Goal: Check status: Check status

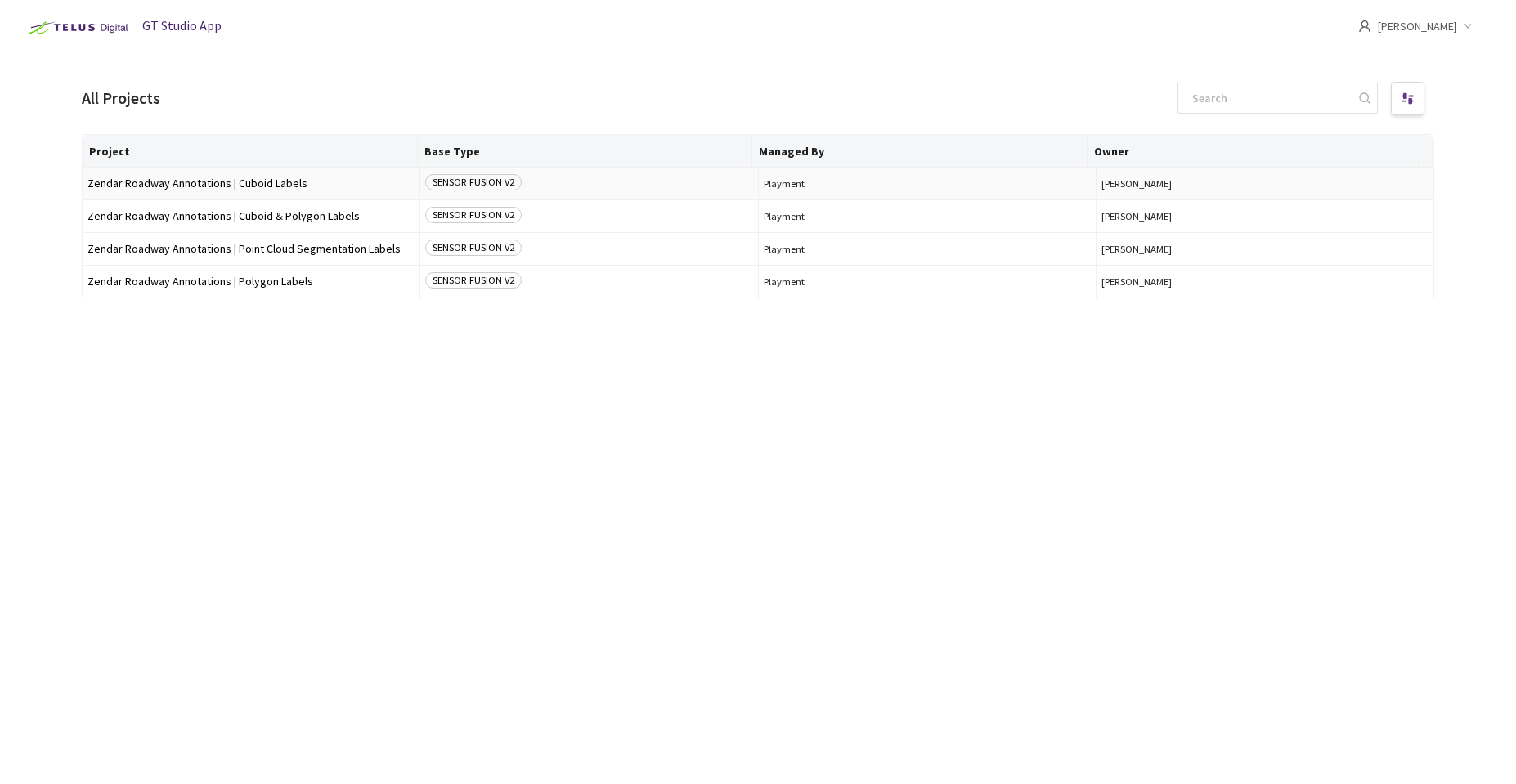
click at [250, 173] on td "Zendar Roadway Annotations | Cuboid Labels" at bounding box center [252, 183] width 338 height 32
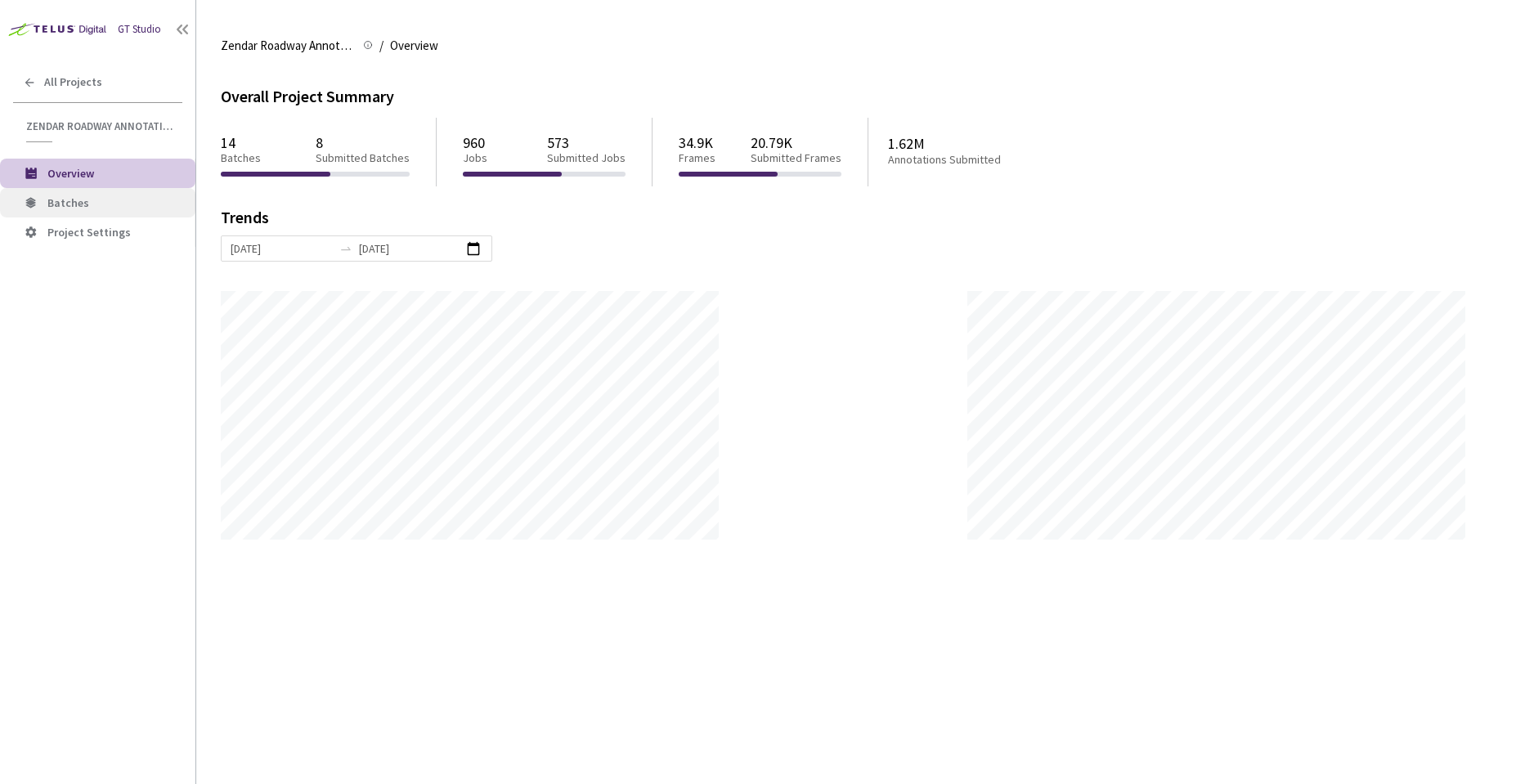
scroll to position [784, 1516]
click at [131, 203] on span "Batches" at bounding box center [114, 203] width 134 height 14
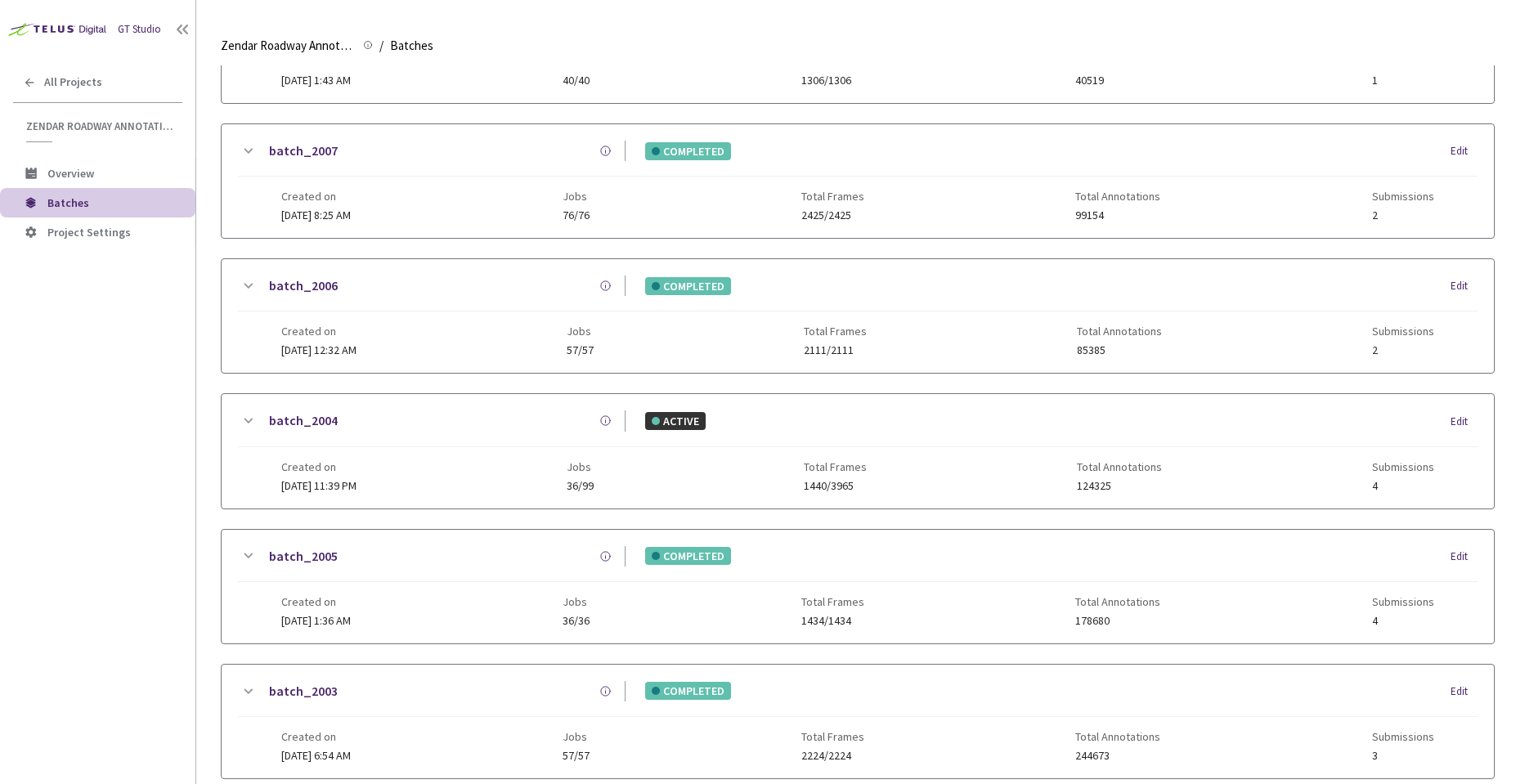
scroll to position [760, 0]
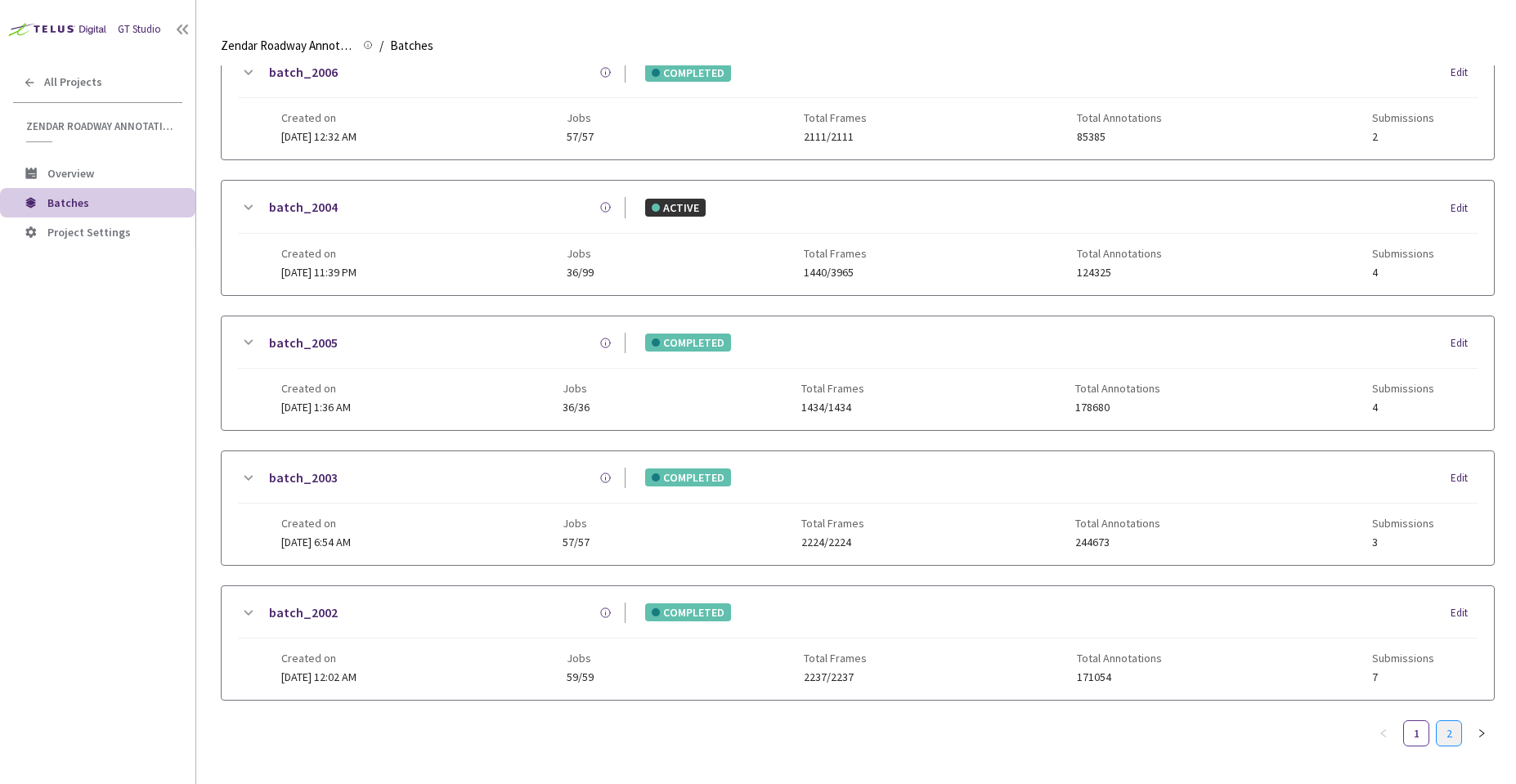
click at [1446, 721] on link "2" at bounding box center [1449, 733] width 24 height 24
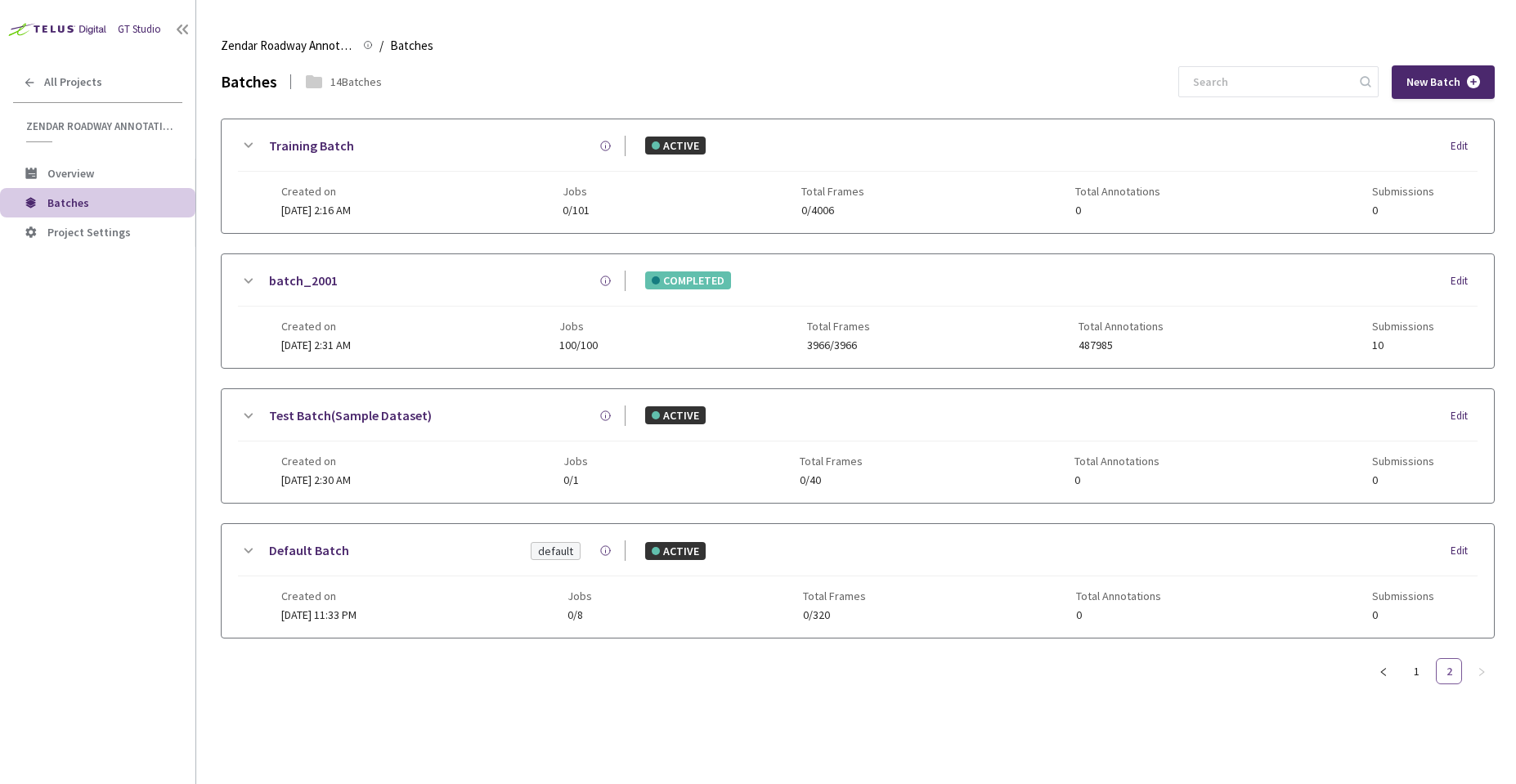
scroll to position [0, 0]
click at [396, 309] on div "Created on [DATE] 2:31 AM Jobs 100/100 Total Frames 3966/3966 Total Annotations…" at bounding box center [858, 328] width 1153 height 45
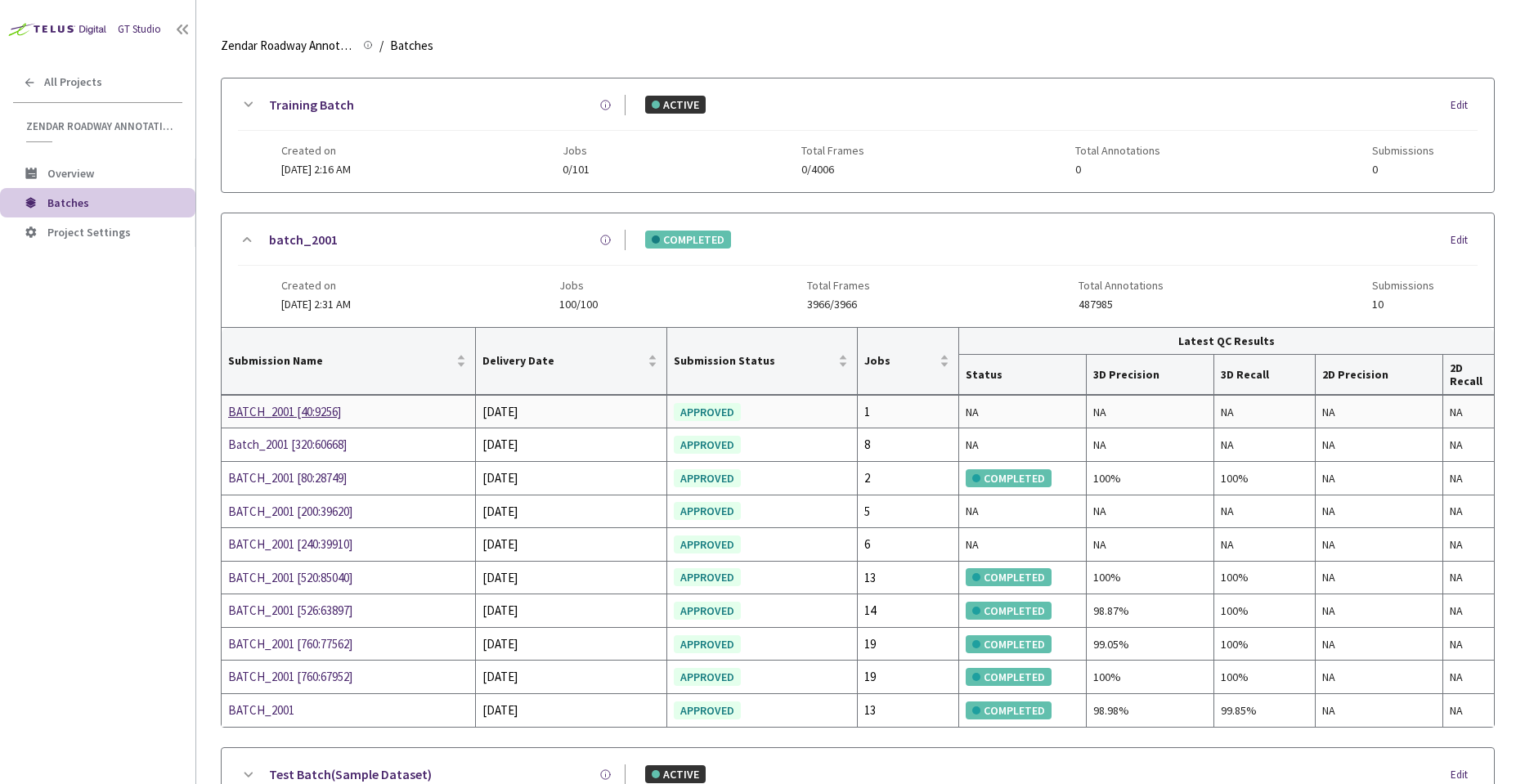
scroll to position [4, 0]
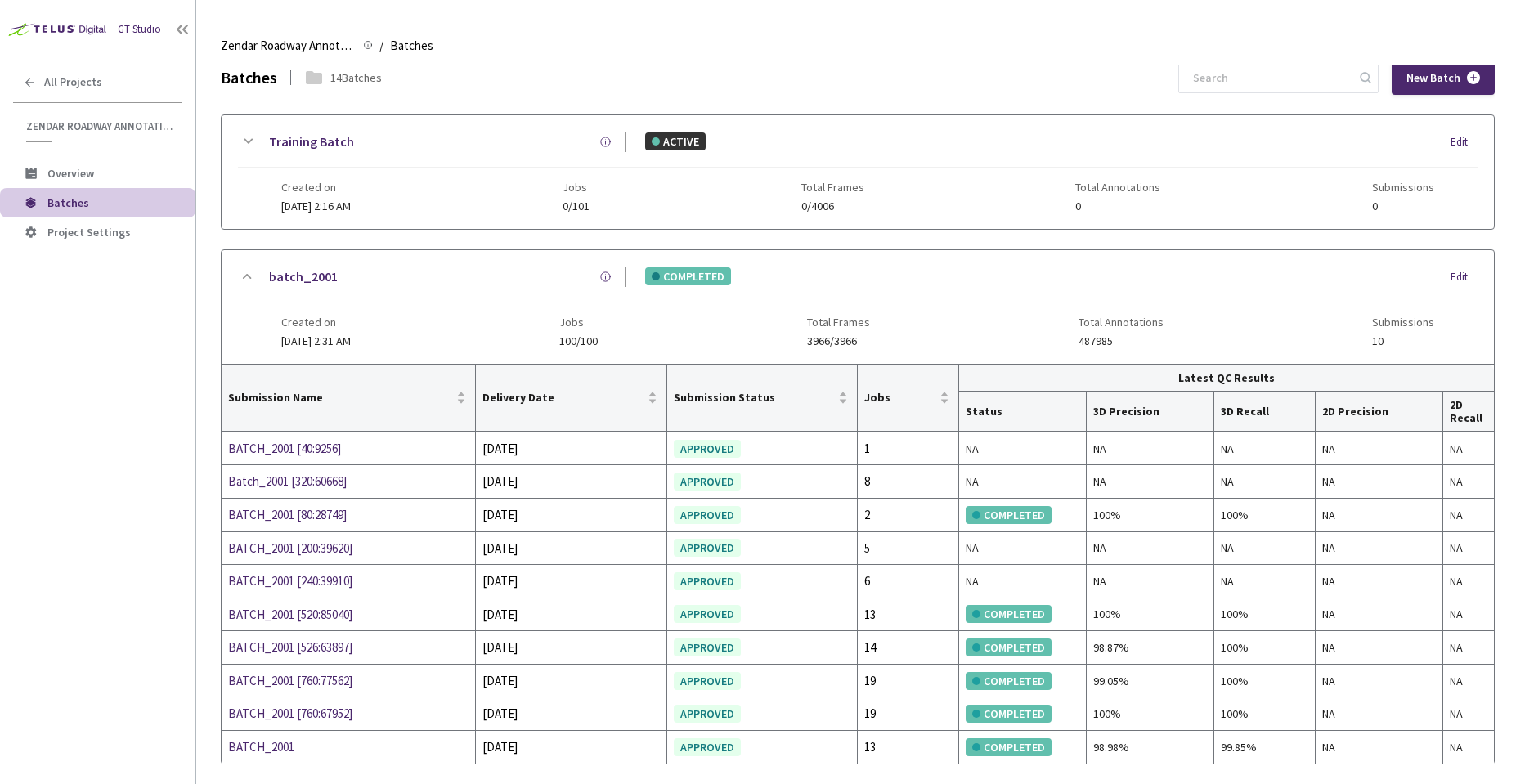
click at [731, 279] on div "COMPLETED Edit" at bounding box center [1051, 276] width 851 height 18
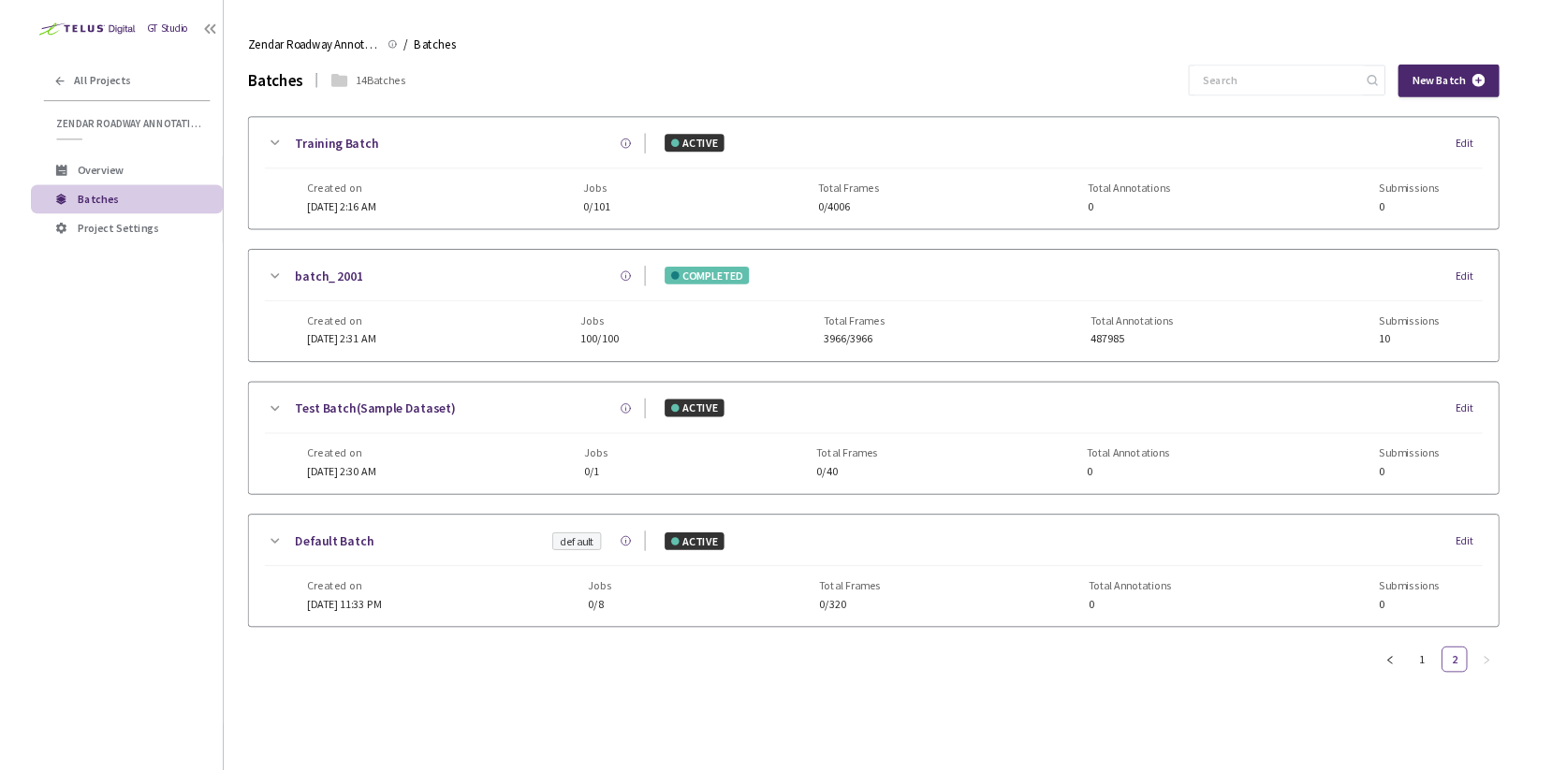
scroll to position [0, 0]
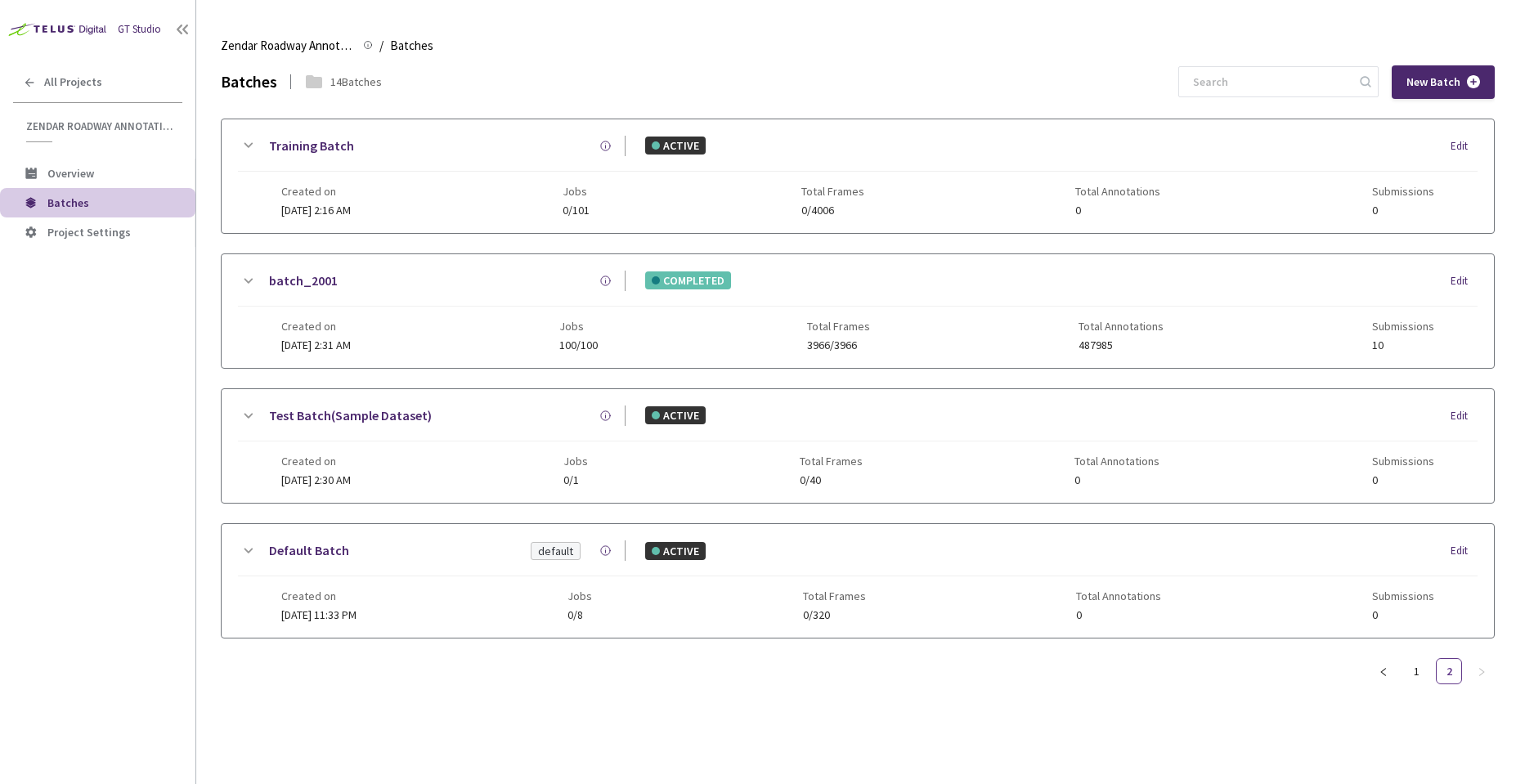
click at [439, 290] on div "batch_2001" at bounding box center [441, 280] width 368 height 20
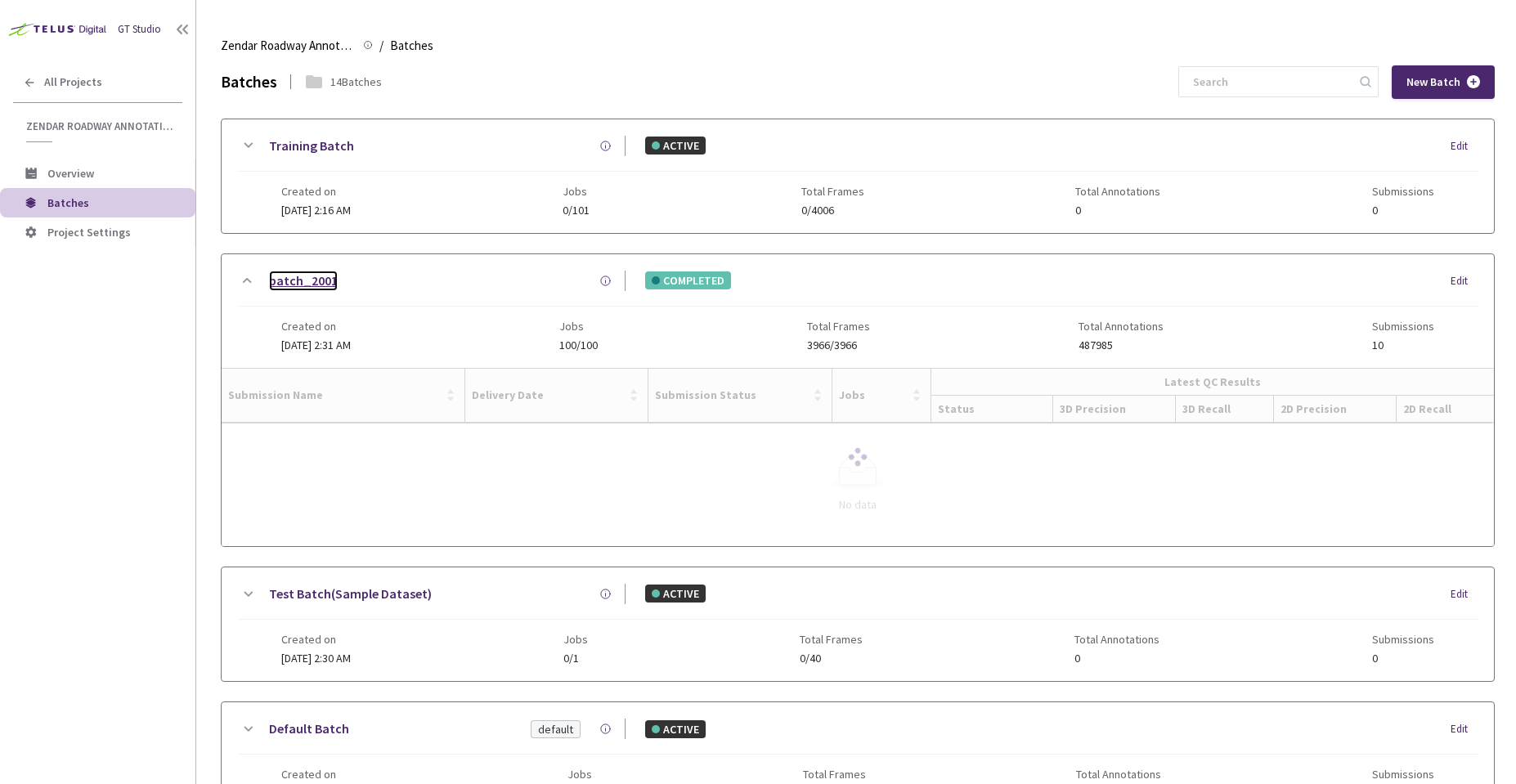
click at [324, 281] on link "batch_2001" at bounding box center [303, 280] width 69 height 20
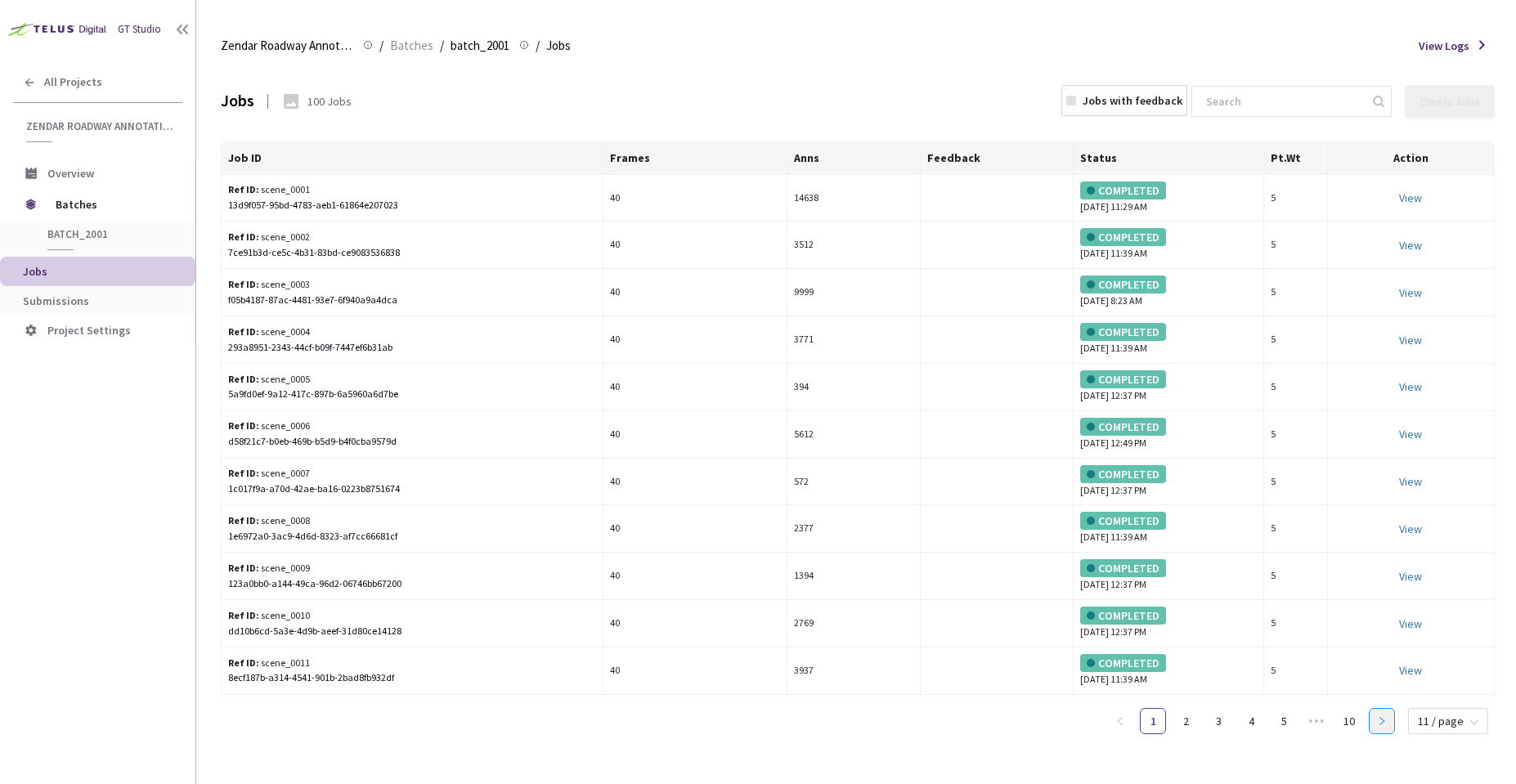
click at [1388, 728] on button "button" at bounding box center [1382, 721] width 26 height 26
click at [1389, 727] on button "button" at bounding box center [1382, 721] width 26 height 26
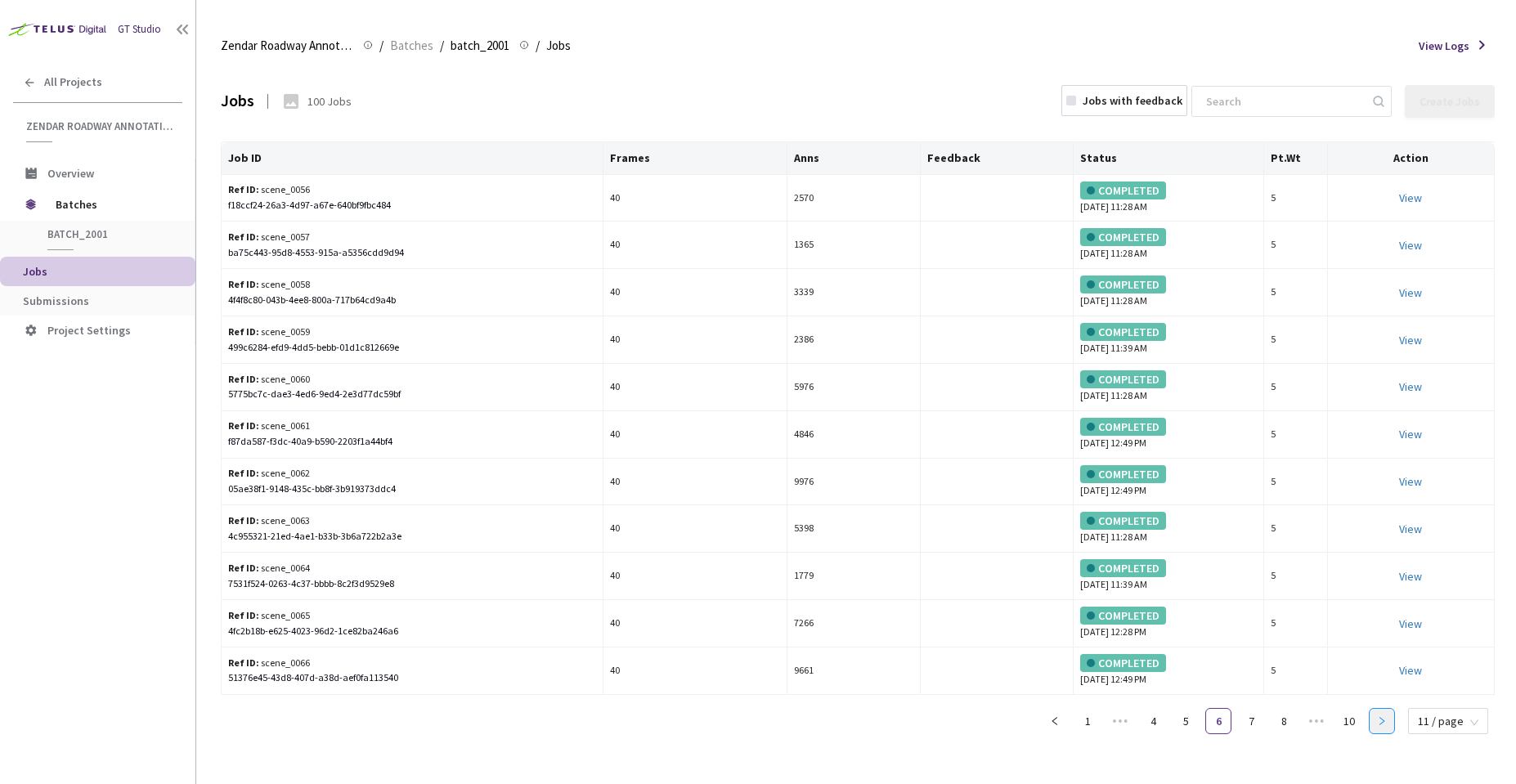
click at [1384, 723] on icon "right" at bounding box center [1382, 720] width 5 height 8
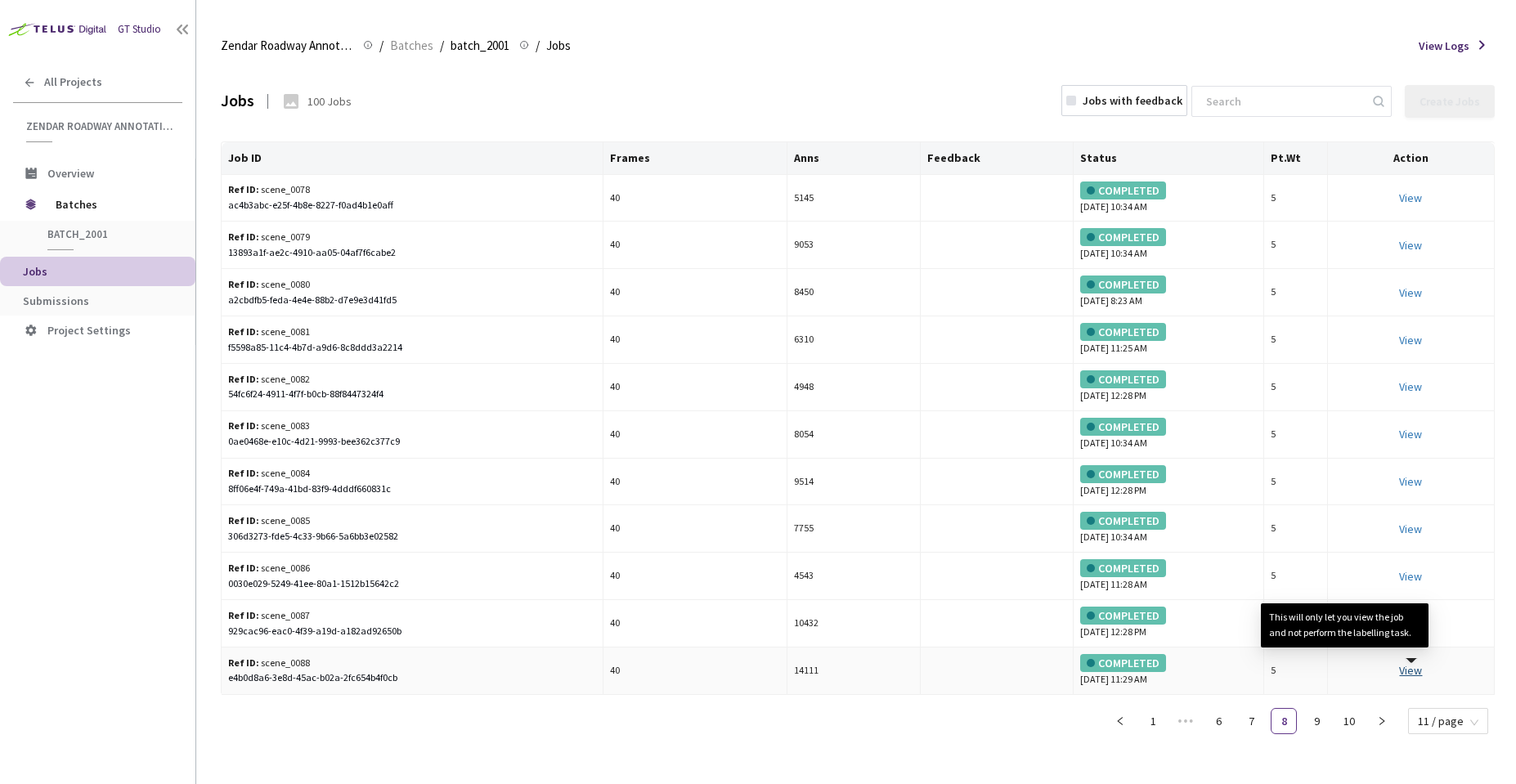
click at [1419, 667] on link "View This will only let you view the job and not perform the labelling task." at bounding box center [1410, 670] width 23 height 15
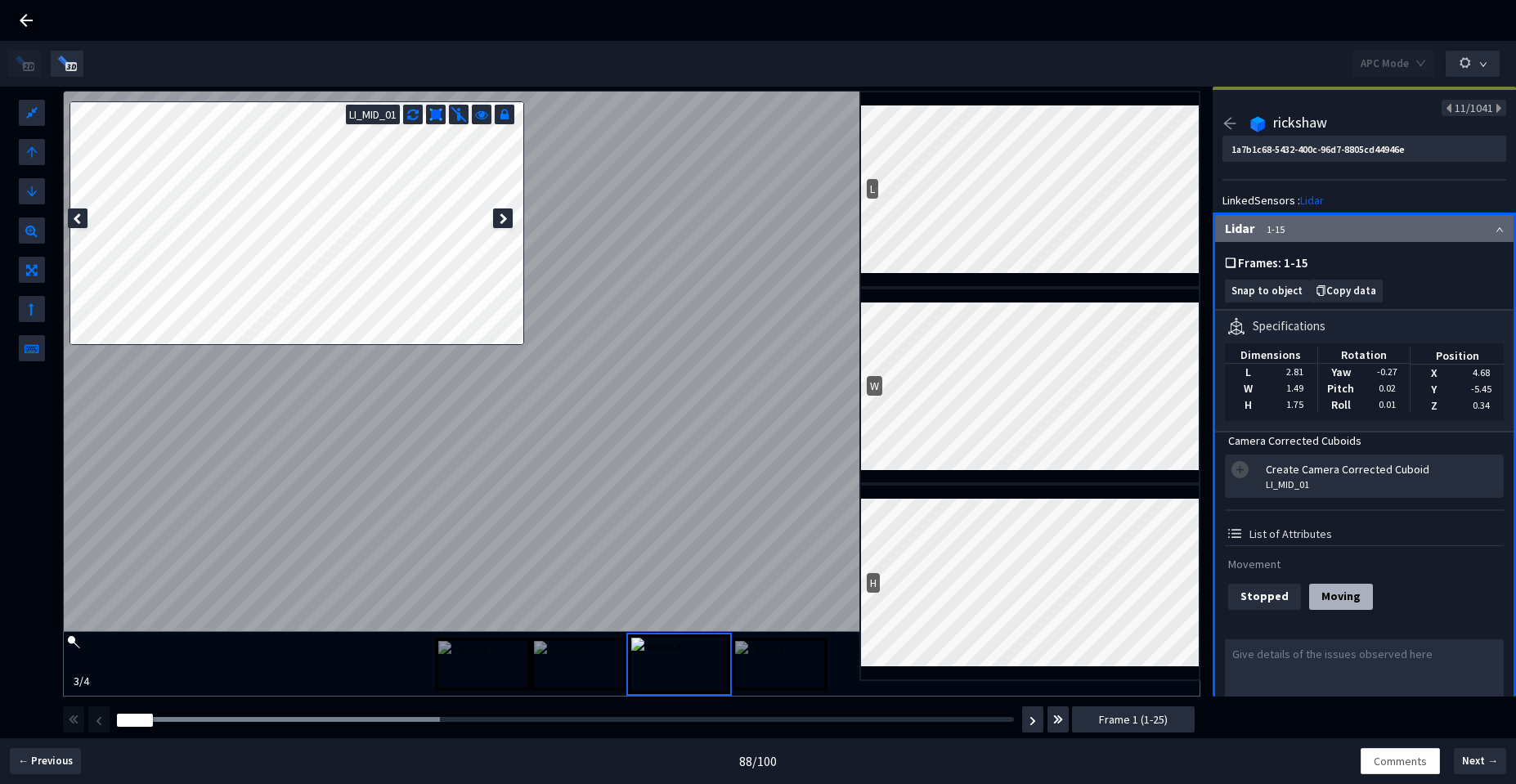
click at [219, 714] on div "Frame :" at bounding box center [565, 719] width 908 height 17
click at [220, 719] on div at bounding box center [279, 719] width 323 height 5
click at [275, 721] on div at bounding box center [279, 719] width 323 height 5
click at [342, 725] on div "Frame : 6" at bounding box center [565, 719] width 908 height 17
click at [375, 732] on div "Frame : 6 Frame 5 (1-25)" at bounding box center [628, 719] width 1135 height 45
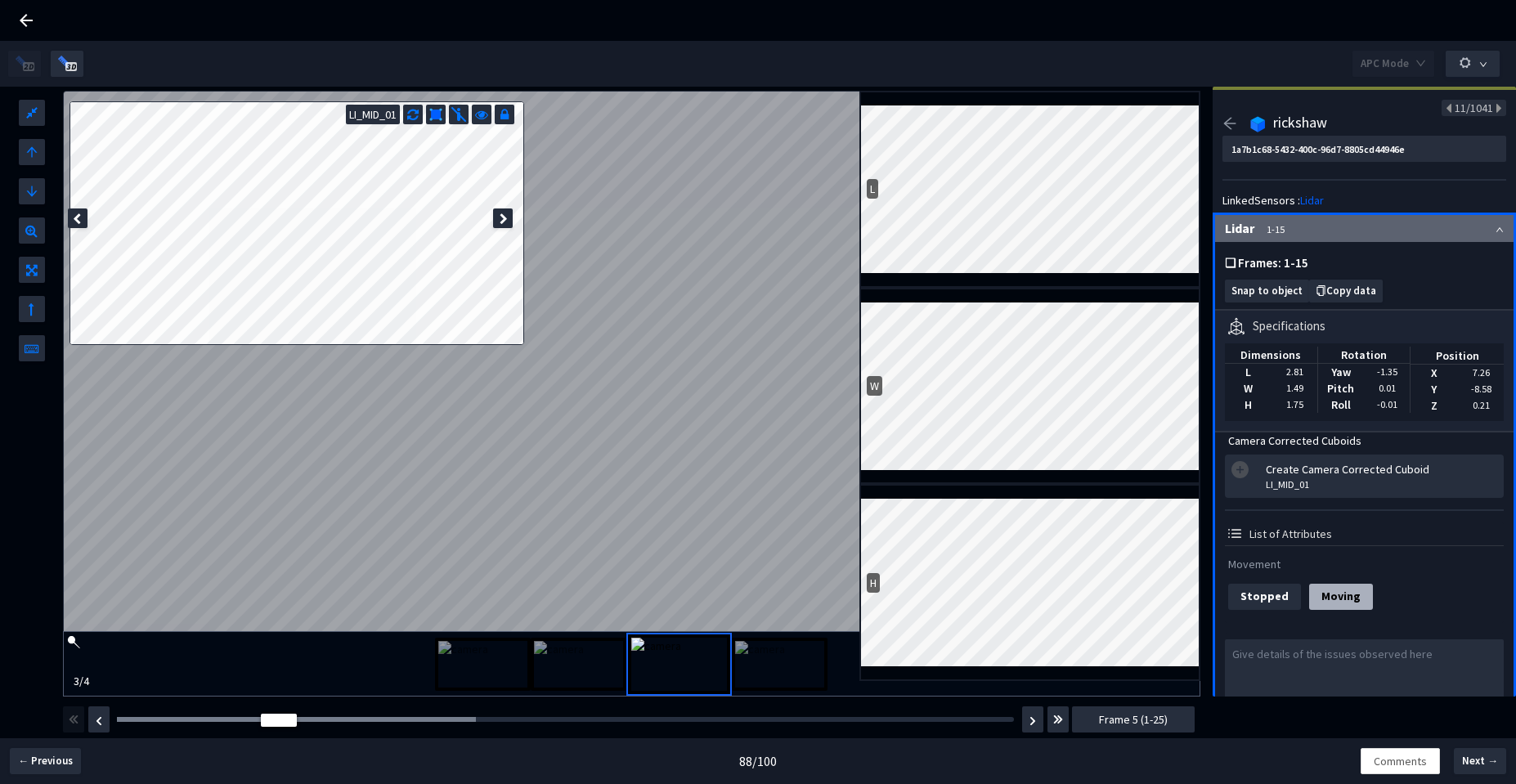
click at [390, 712] on div "Frame : 8" at bounding box center [565, 719] width 908 height 17
click at [415, 716] on div "Frame : 8" at bounding box center [565, 719] width 908 height 17
click at [35, 23] on icon at bounding box center [26, 20] width 19 height 19
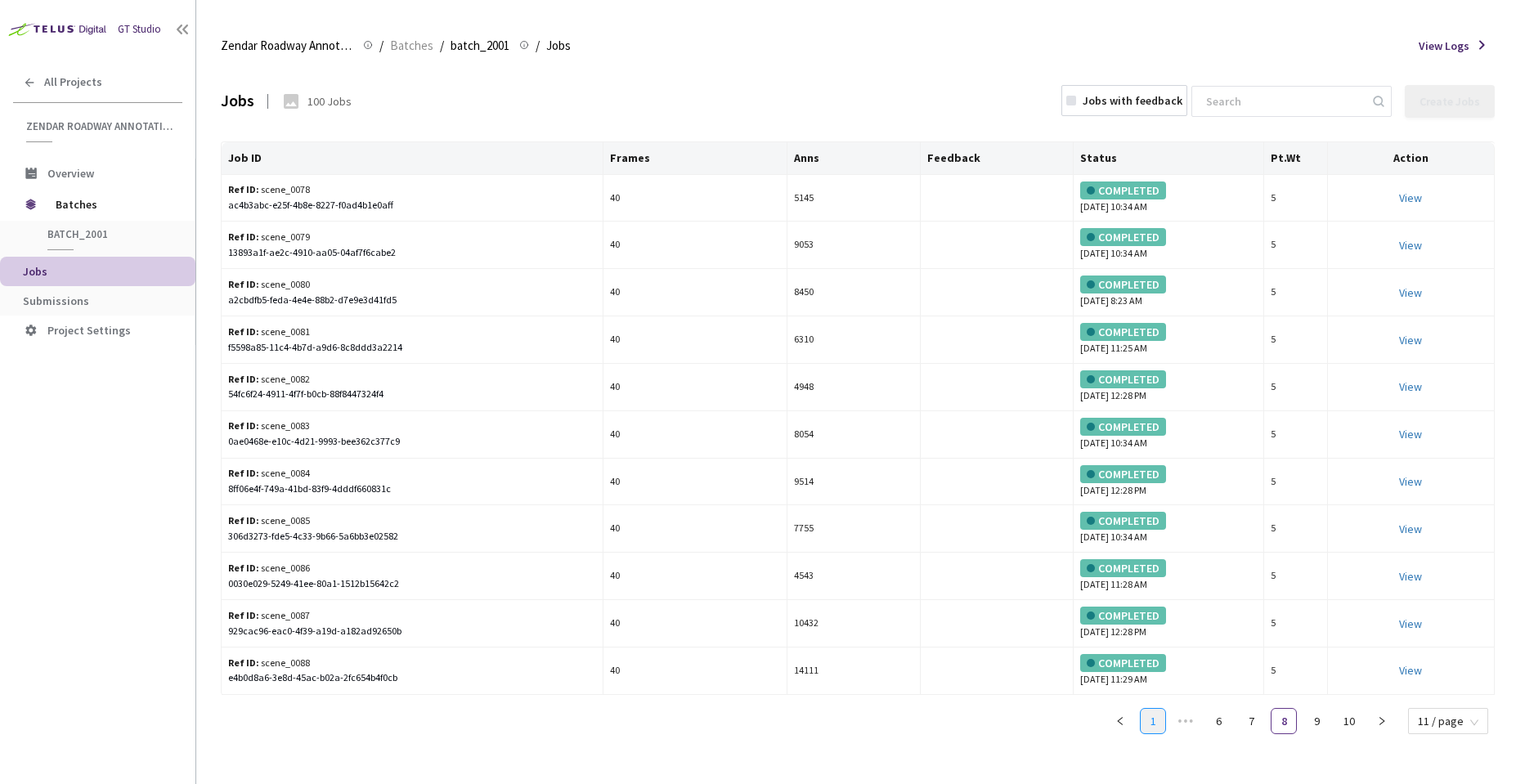
click at [1153, 722] on link "1" at bounding box center [1153, 721] width 24 height 24
click at [1381, 724] on icon "right" at bounding box center [1381, 720] width 10 height 10
click at [398, 205] on div "40a1232e-f052-4082-bfae-66c8380521a2" at bounding box center [411, 206] width 368 height 16
click at [1413, 197] on link "View This will only let you view the job and not perform the labelling task." at bounding box center [1410, 197] width 23 height 15
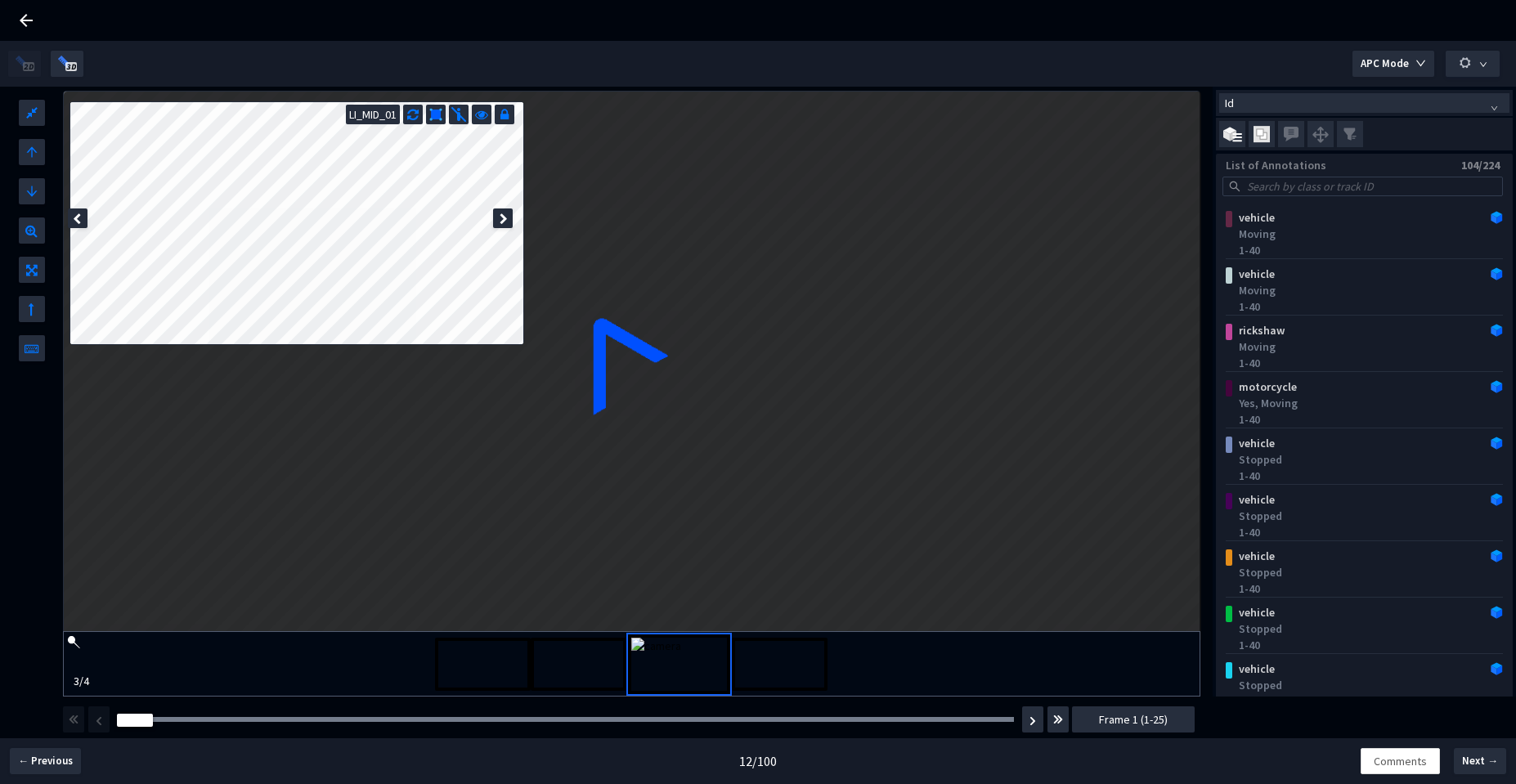
click at [173, 706] on div "Frame : 4 Frame 1 (1-25)" at bounding box center [628, 719] width 1135 height 45
click at [177, 721] on div at bounding box center [565, 719] width 897 height 5
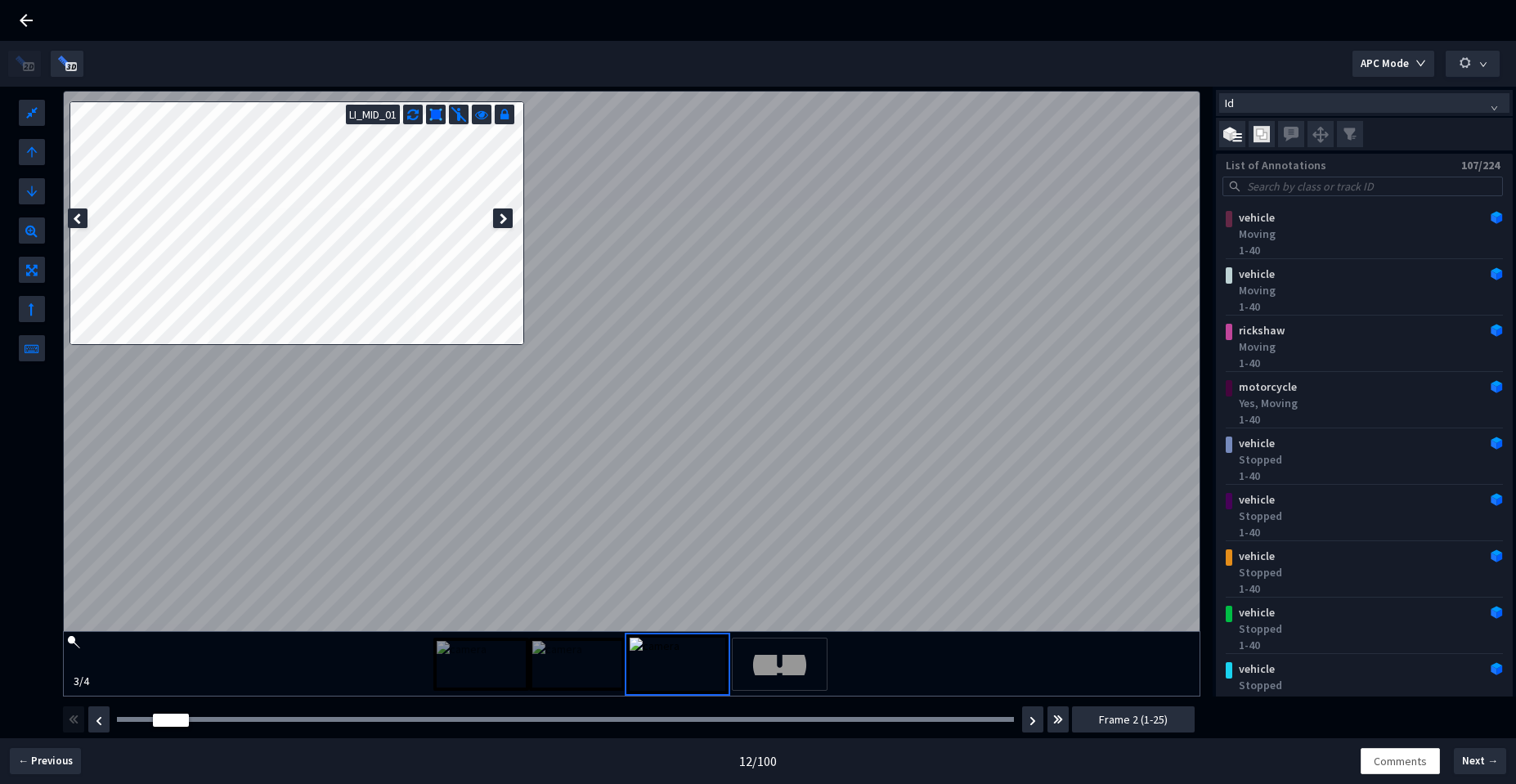
click at [505, 219] on icon at bounding box center [503, 218] width 8 height 11
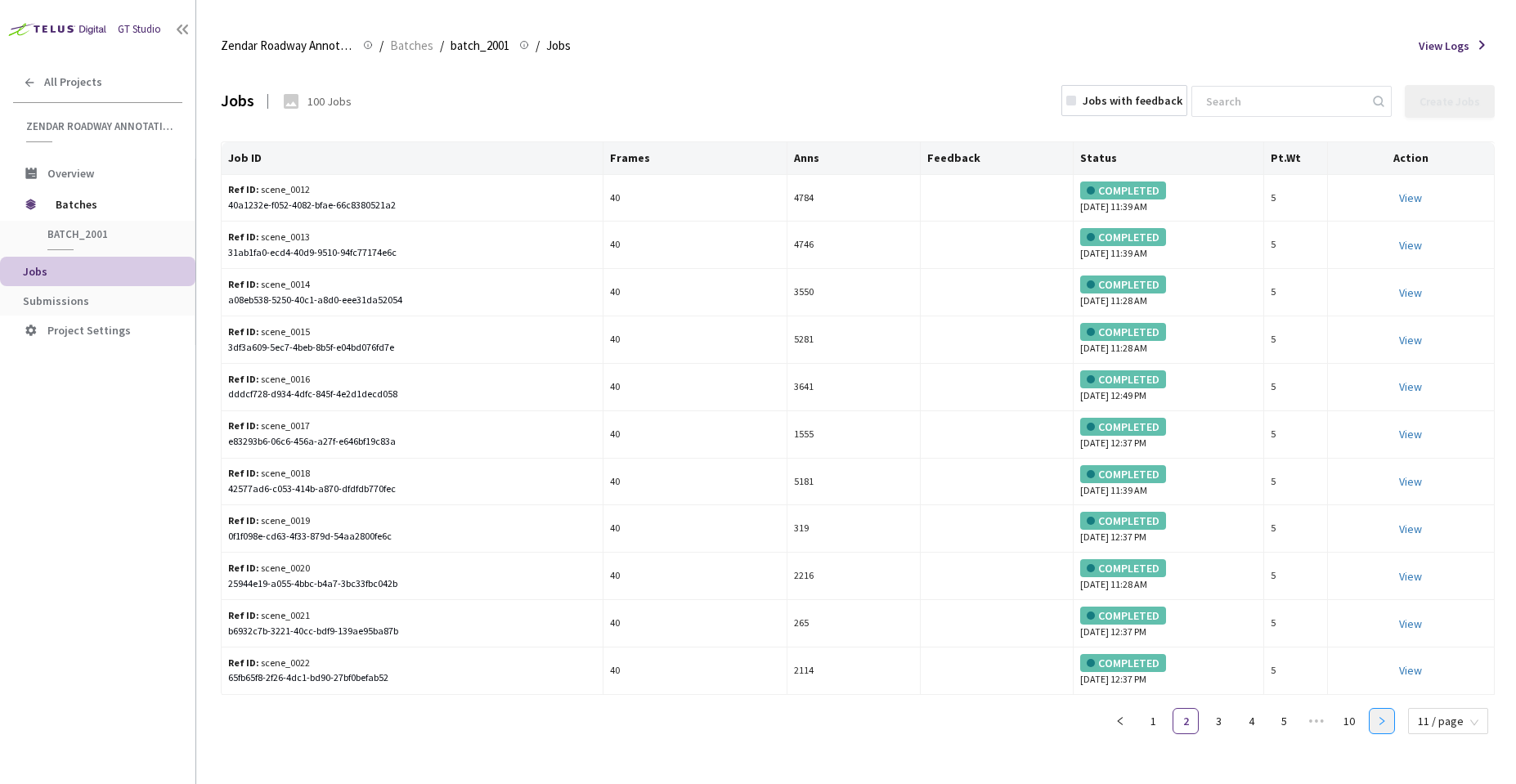
click at [1384, 720] on icon "right" at bounding box center [1382, 720] width 5 height 8
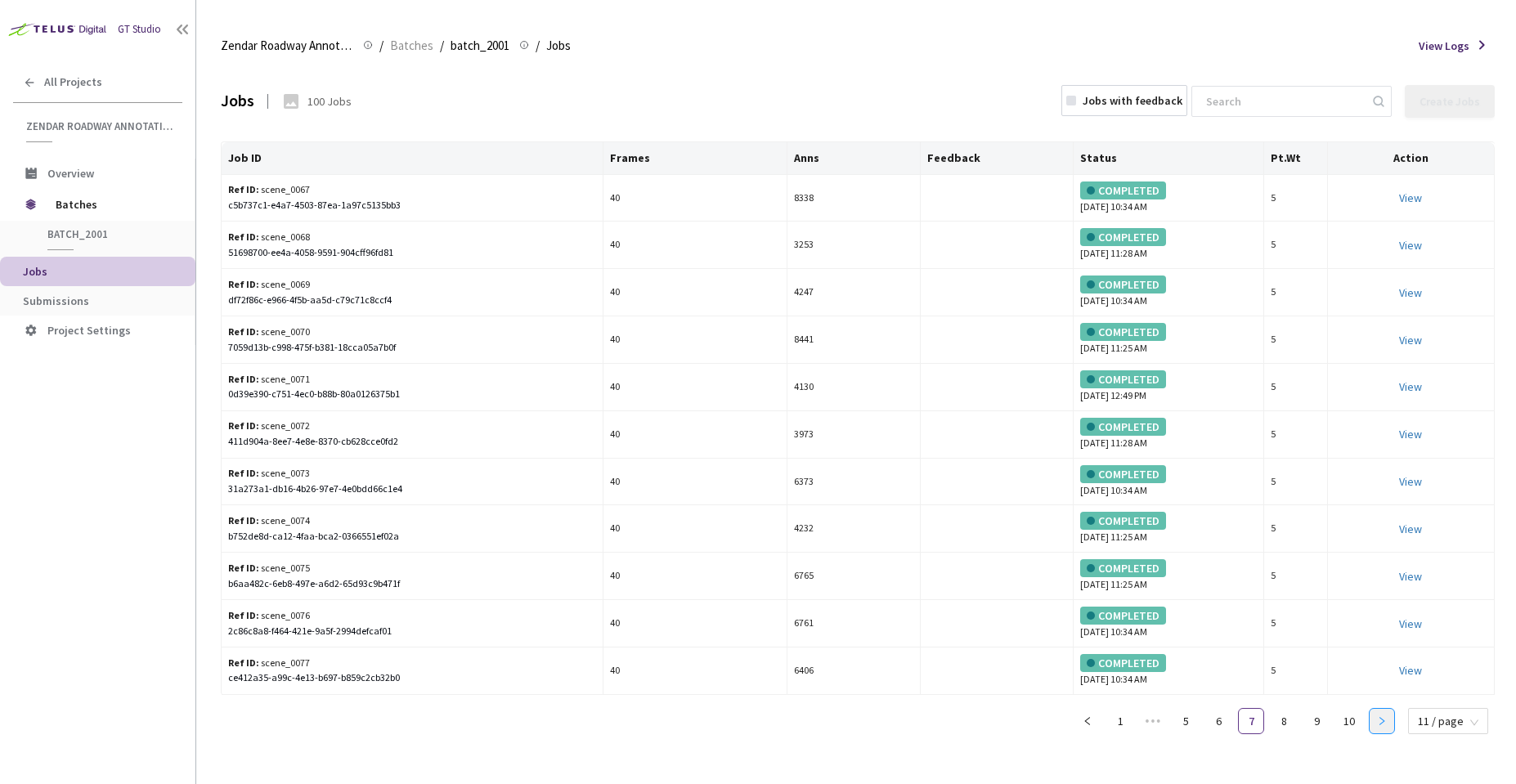
click at [1384, 720] on icon "right" at bounding box center [1382, 720] width 5 height 8
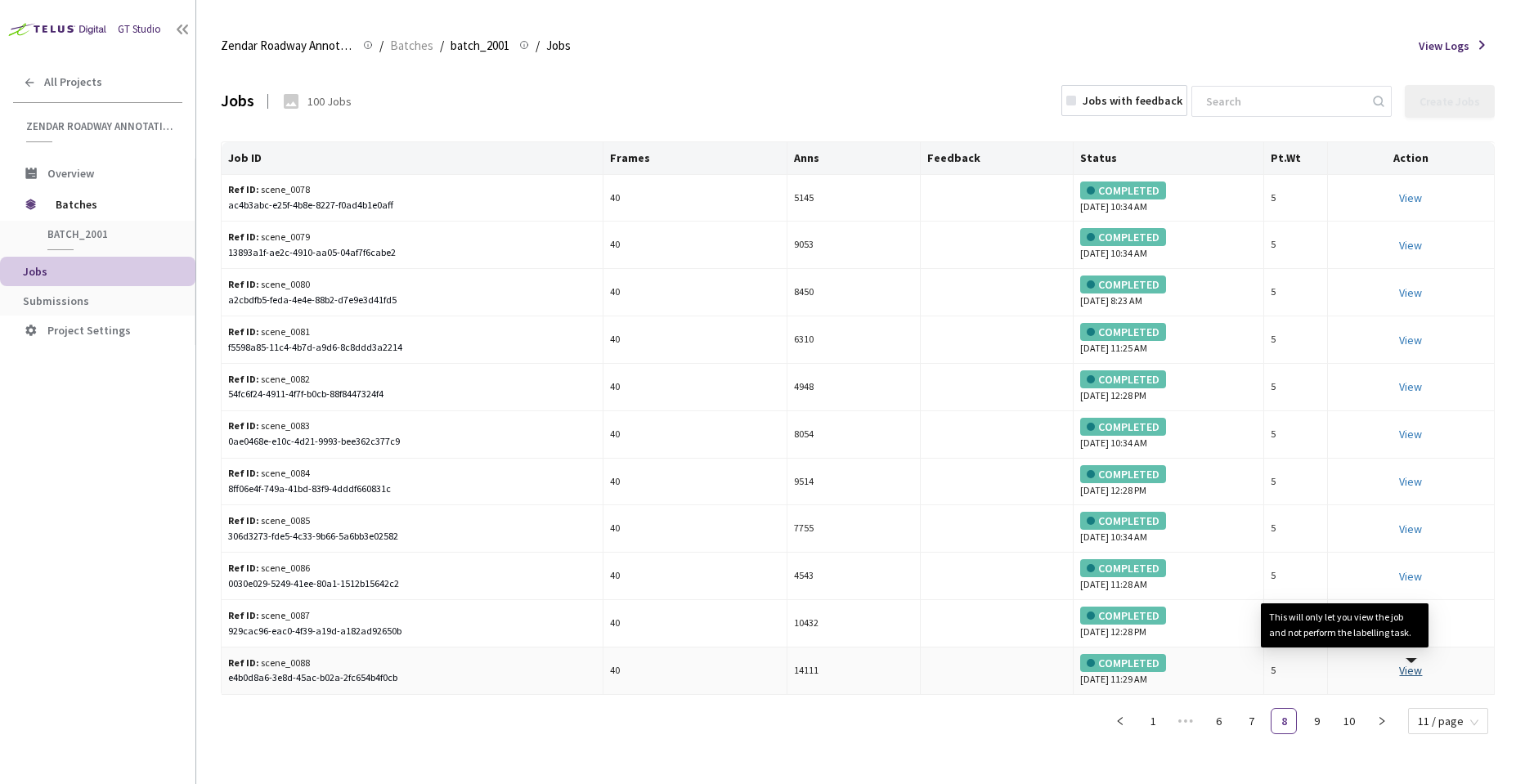
click at [1404, 671] on link "View This will only let you view the job and not perform the labelling task." at bounding box center [1410, 670] width 23 height 15
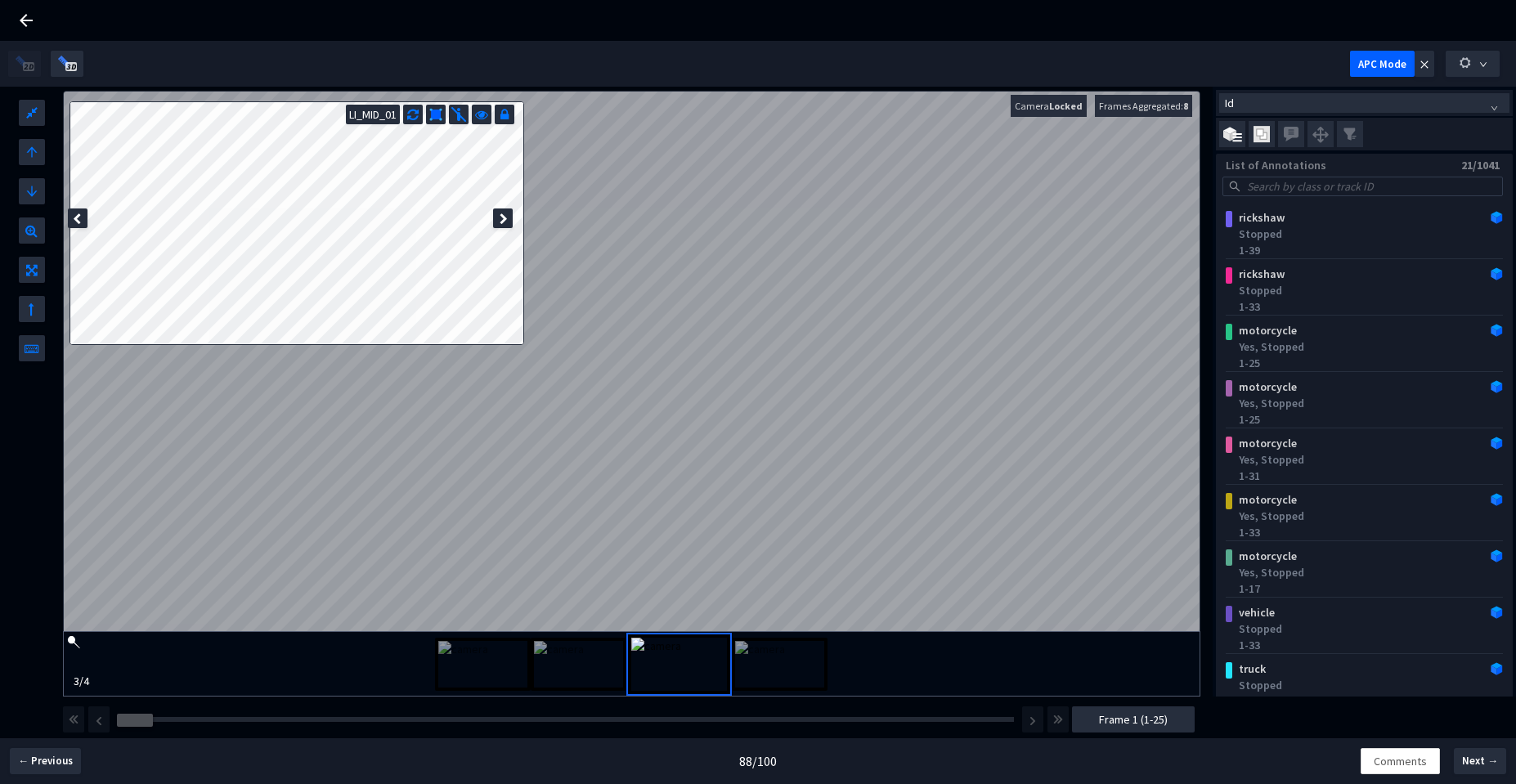
click at [497, 220] on div "LI_MID_01" at bounding box center [290, 208] width 454 height 244
click at [1426, 72] on button "button" at bounding box center [1423, 64] width 19 height 26
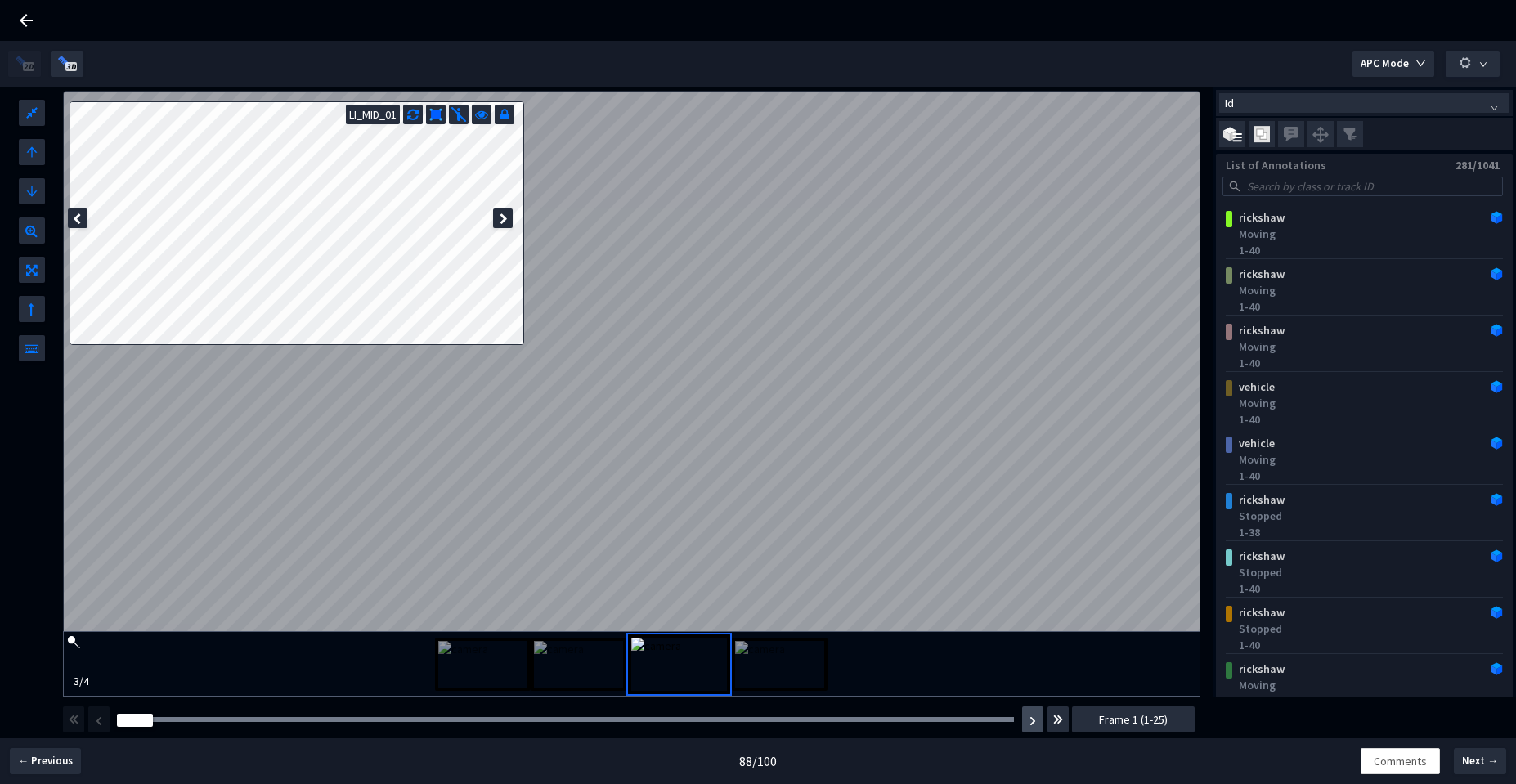
click at [1034, 728] on button "button" at bounding box center [1032, 719] width 21 height 26
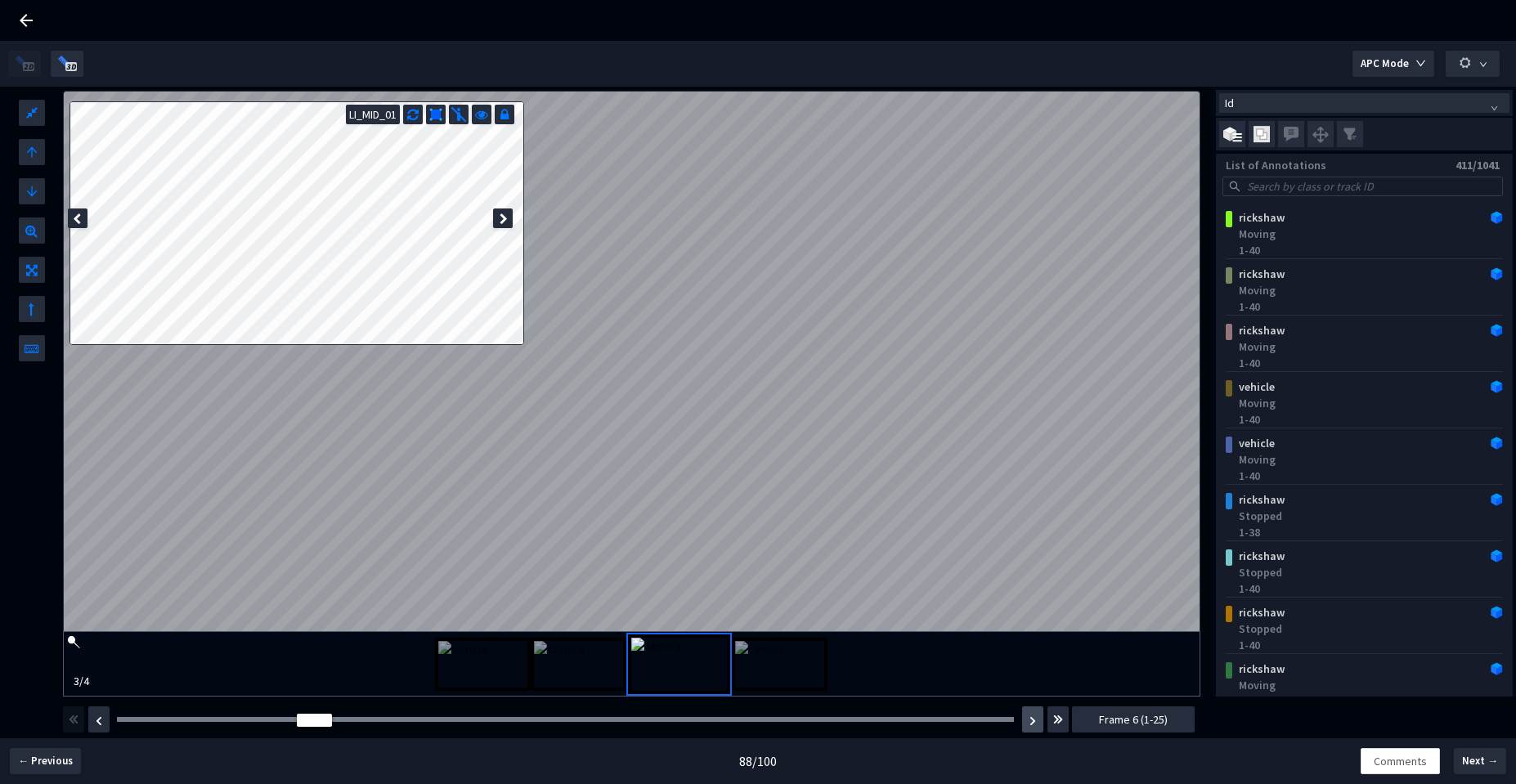
click at [1034, 728] on button "button" at bounding box center [1032, 719] width 21 height 26
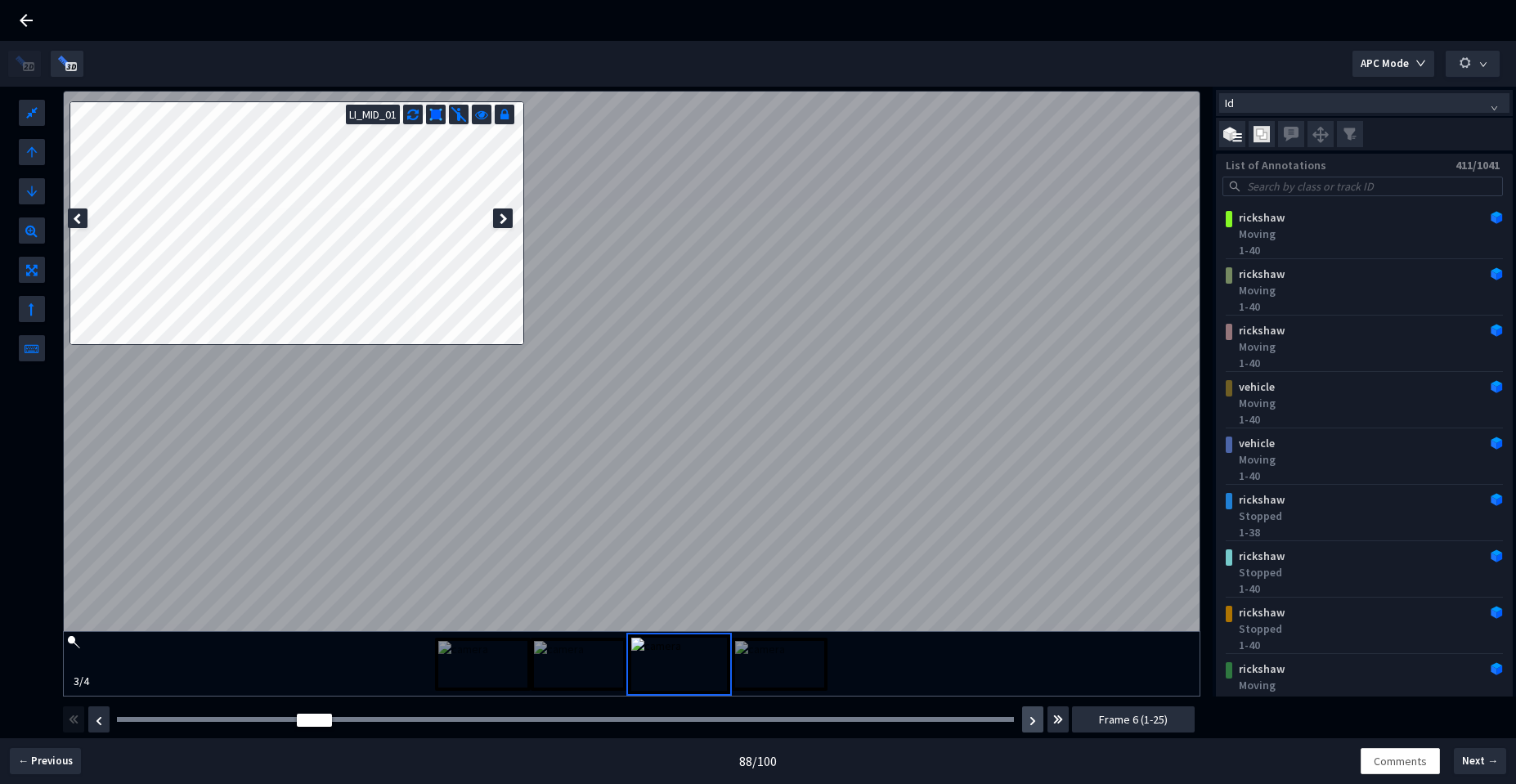
click at [1034, 728] on button "button" at bounding box center [1032, 719] width 21 height 26
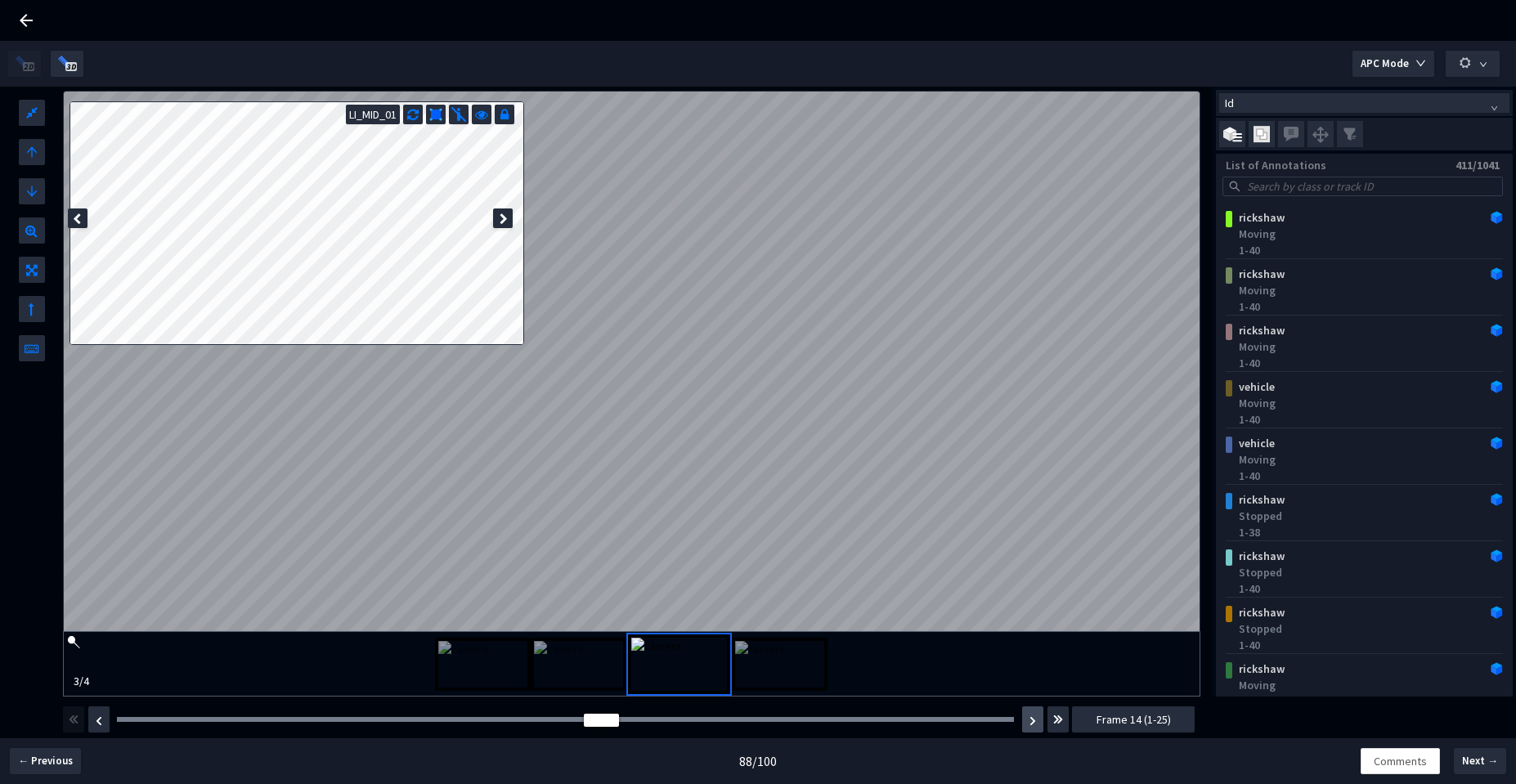
click at [1034, 728] on button "button" at bounding box center [1032, 719] width 21 height 26
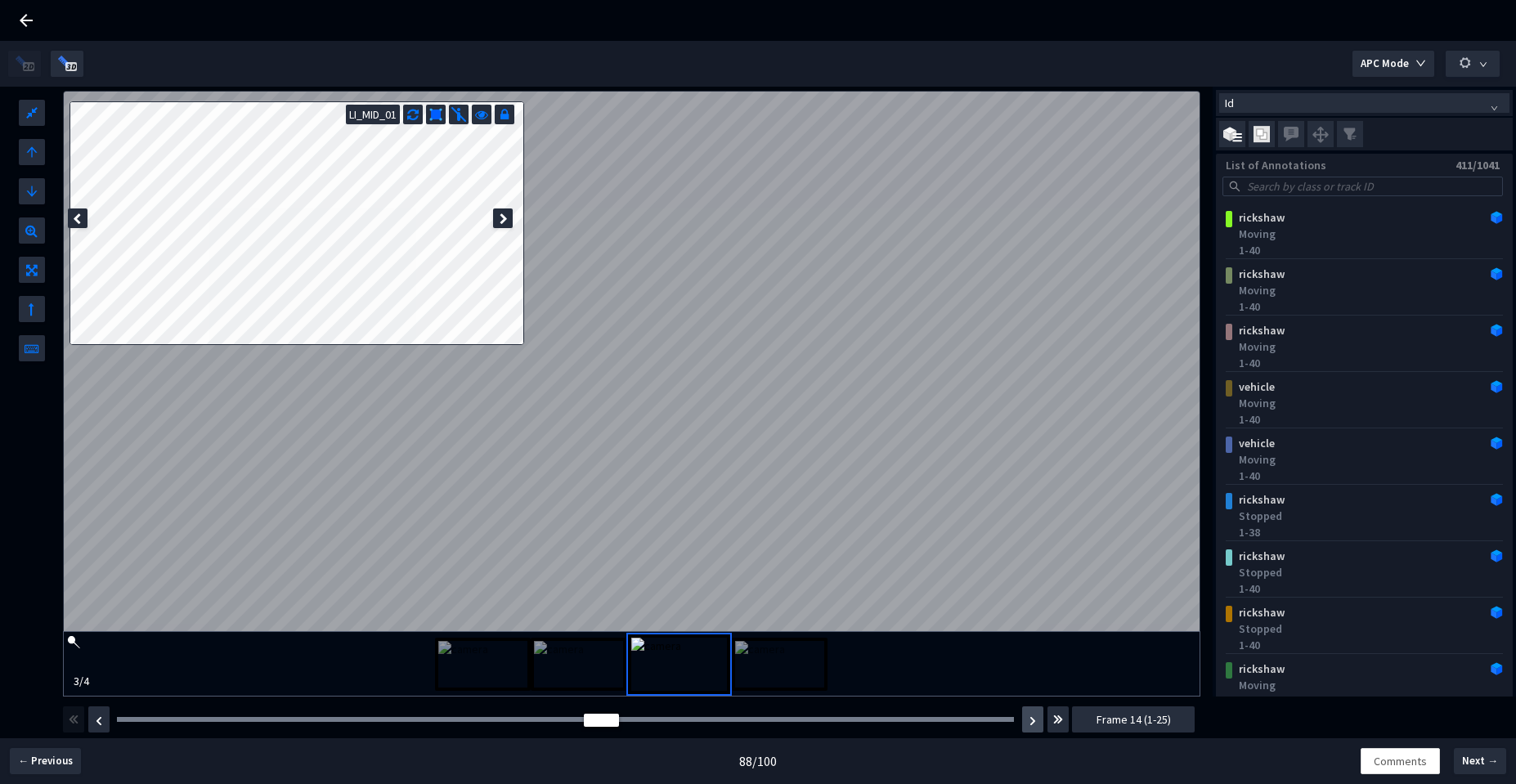
click at [1034, 725] on img "button" at bounding box center [1032, 720] width 6 height 10
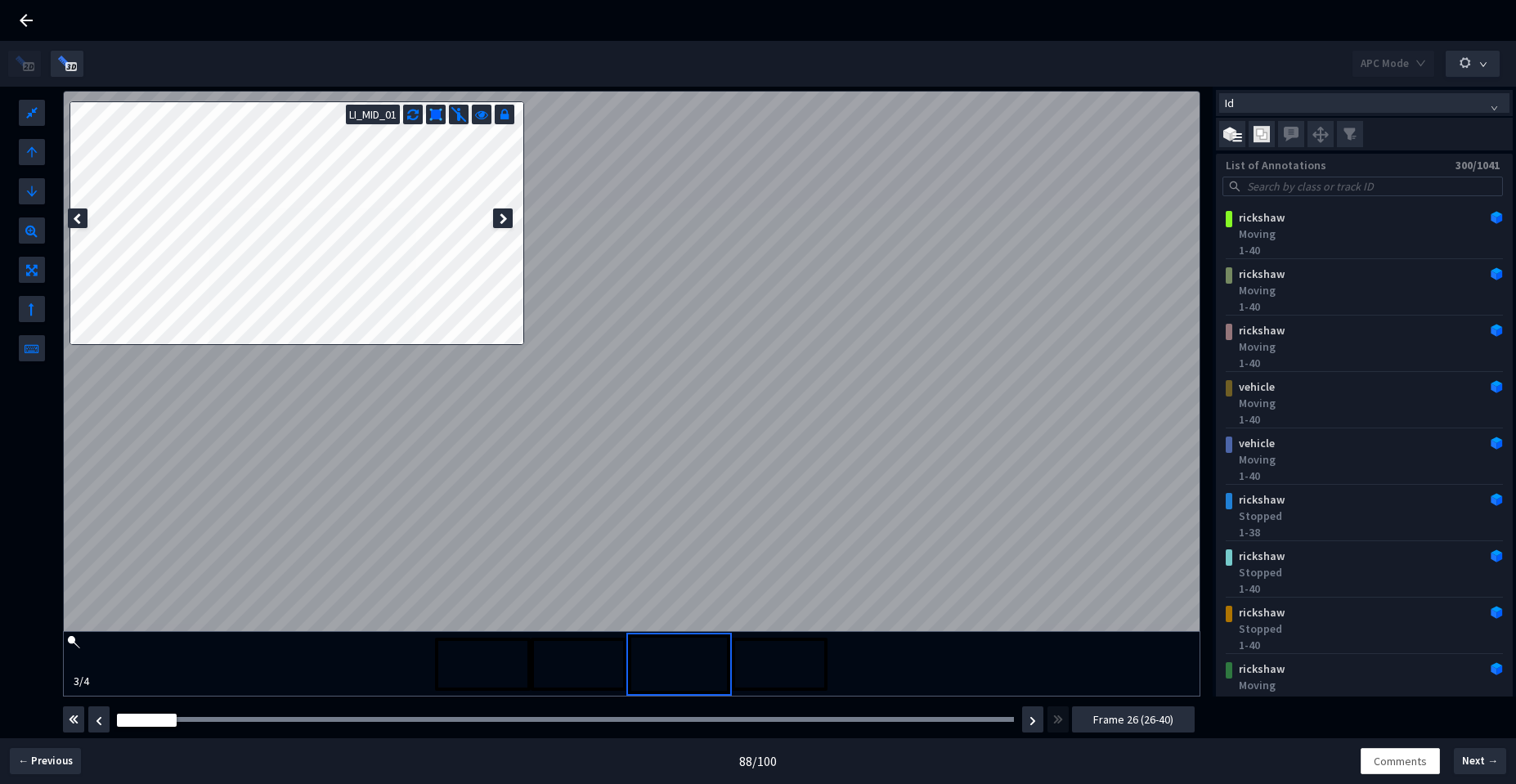
click at [503, 226] on div at bounding box center [502, 218] width 19 height 19
click at [504, 214] on icon at bounding box center [503, 218] width 8 height 11
click at [1030, 724] on img "button" at bounding box center [1032, 720] width 6 height 10
click at [1032, 724] on img "button" at bounding box center [1032, 720] width 6 height 10
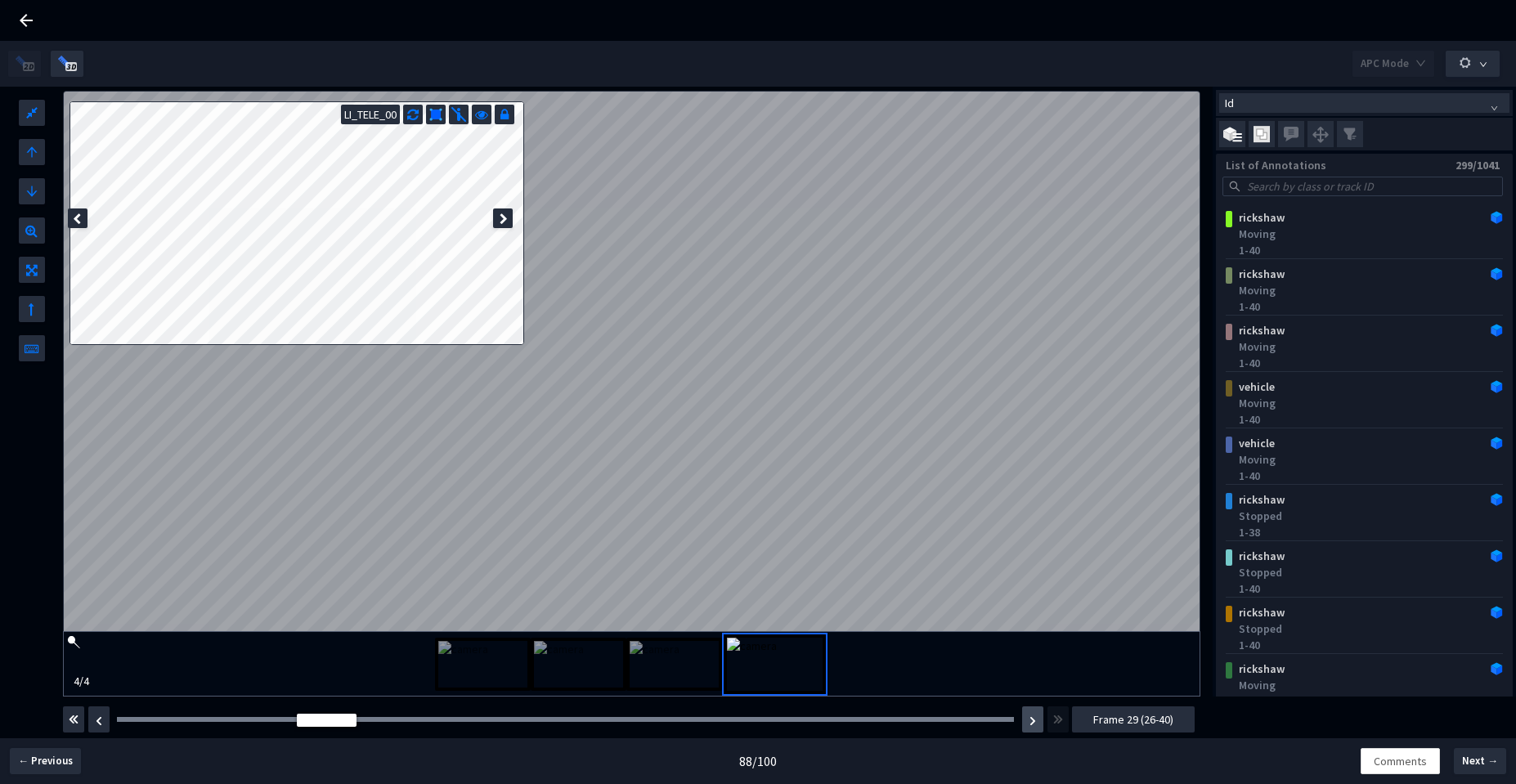
click at [1032, 724] on img "button" at bounding box center [1032, 720] width 6 height 10
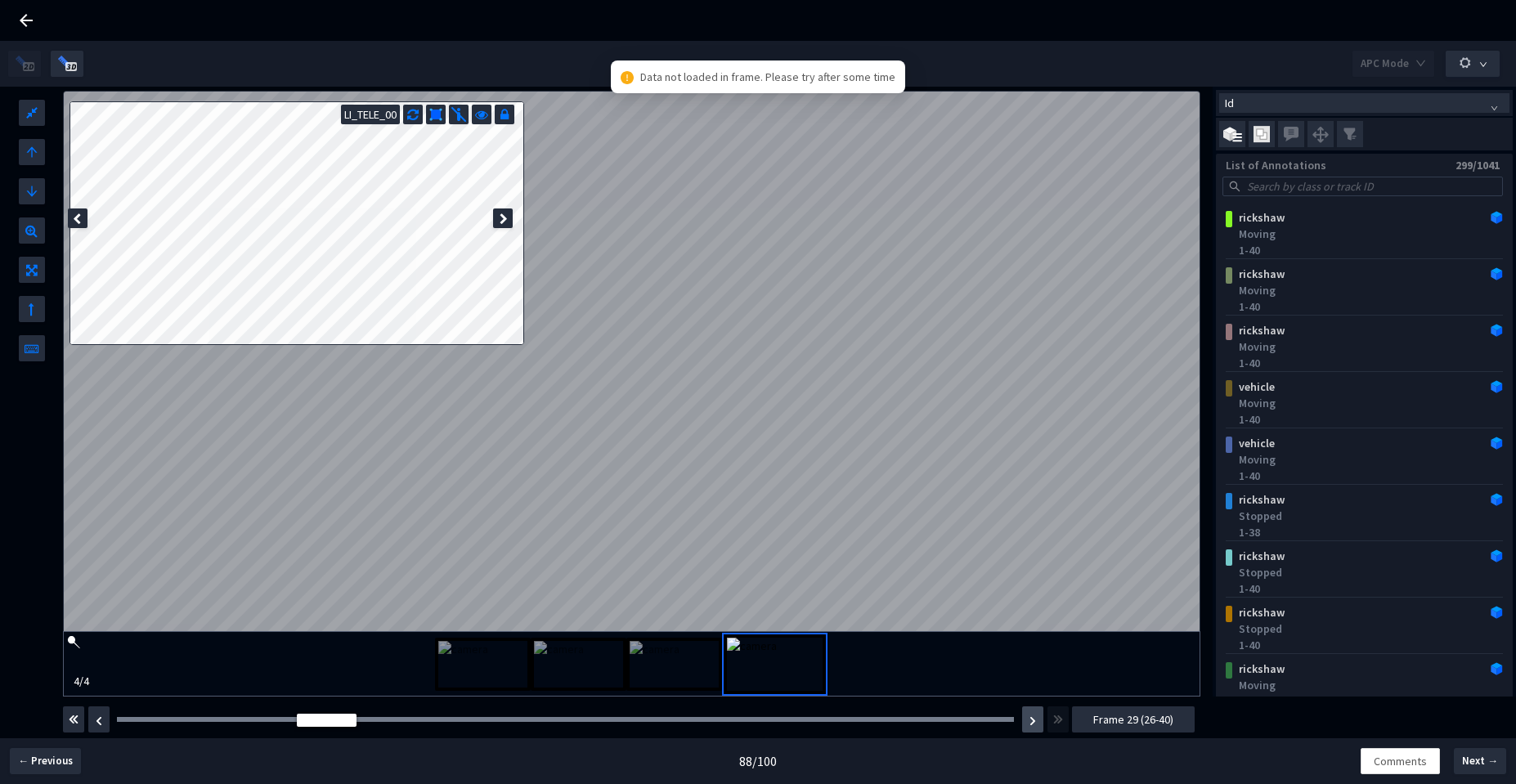
click at [1032, 724] on img "button" at bounding box center [1032, 720] width 6 height 10
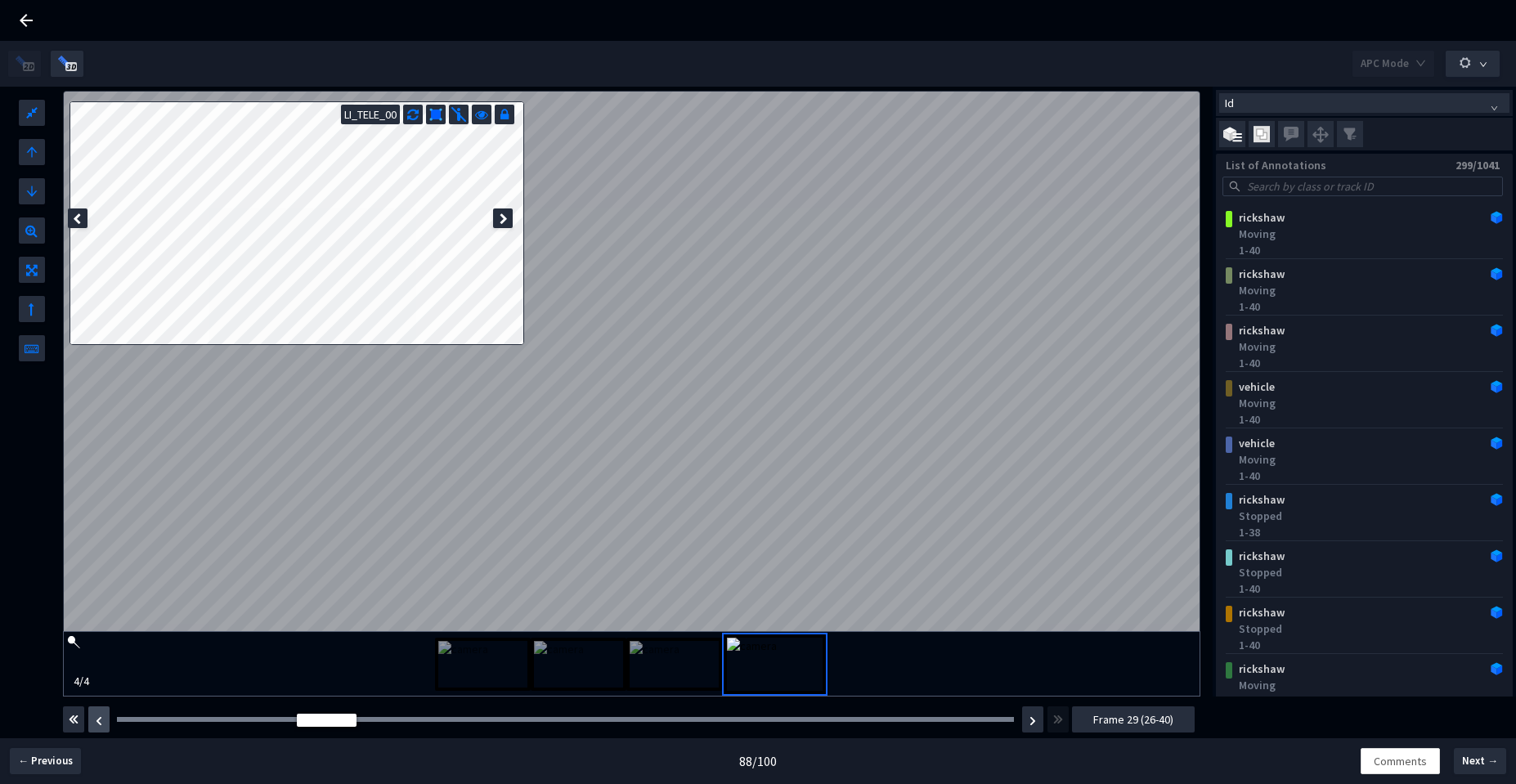
click at [102, 723] on button "button" at bounding box center [99, 719] width 21 height 26
click at [27, 26] on icon at bounding box center [25, 20] width 13 height 13
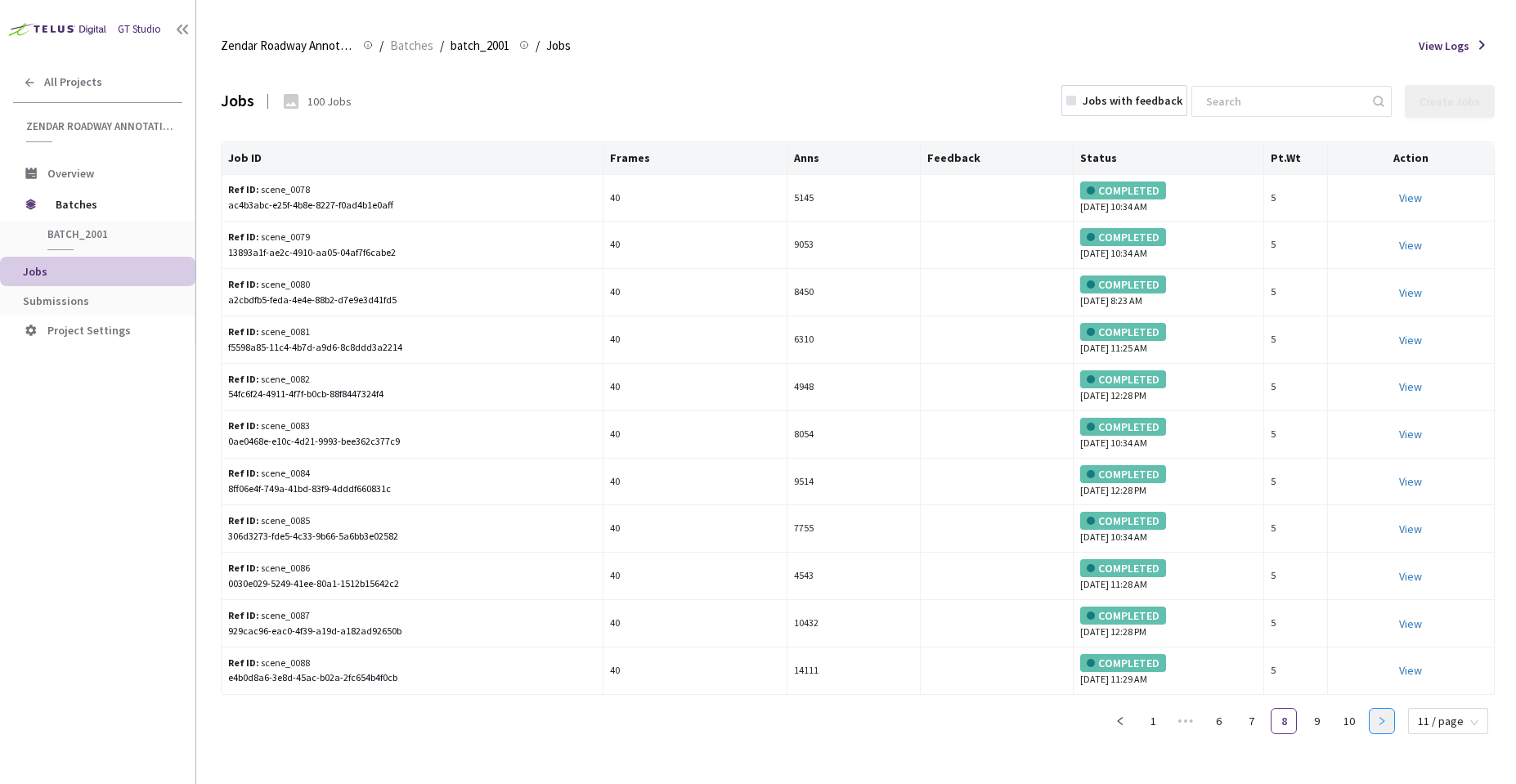
click at [1387, 719] on icon "right" at bounding box center [1381, 720] width 10 height 10
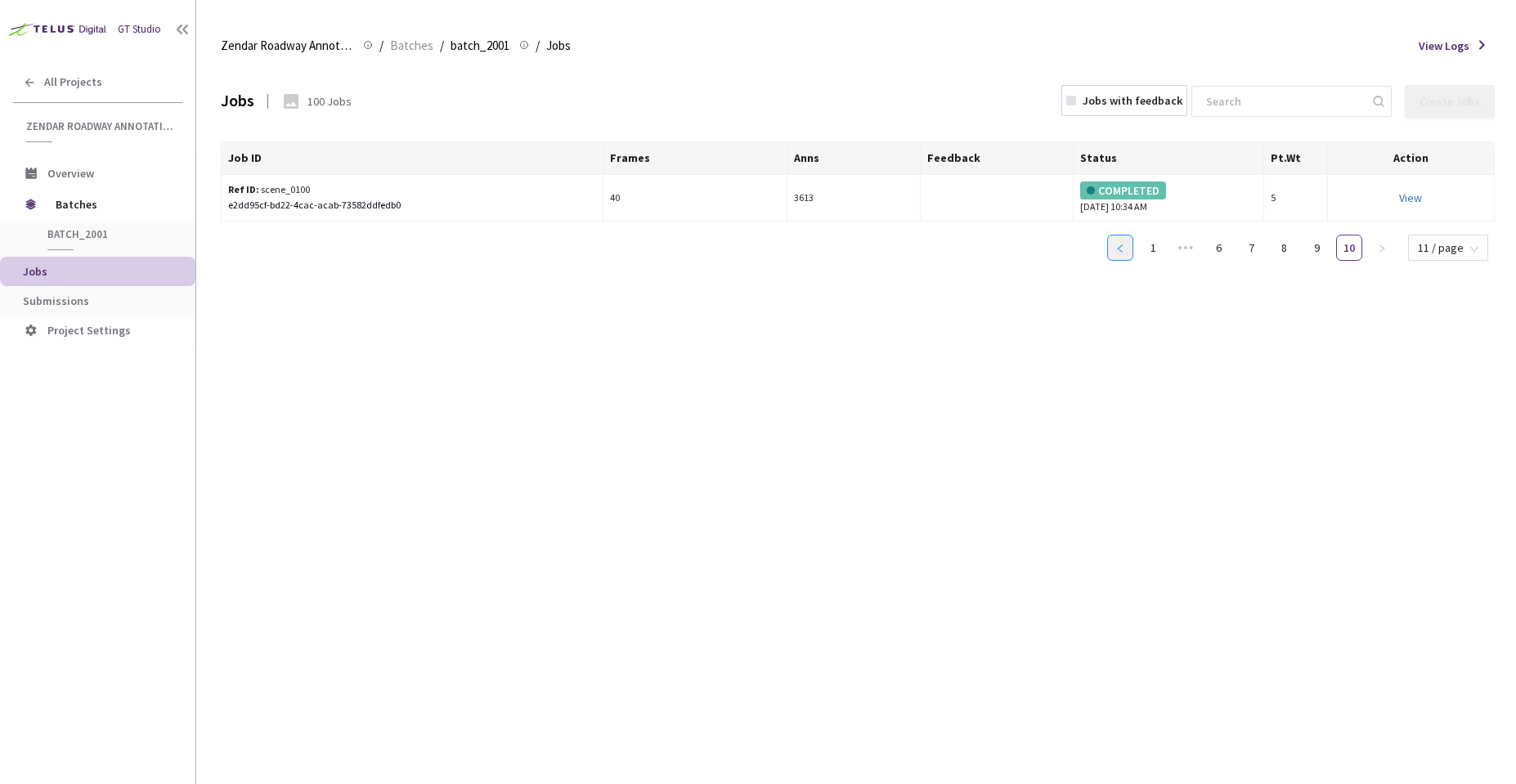
click at [1123, 250] on icon "left" at bounding box center [1120, 248] width 10 height 10
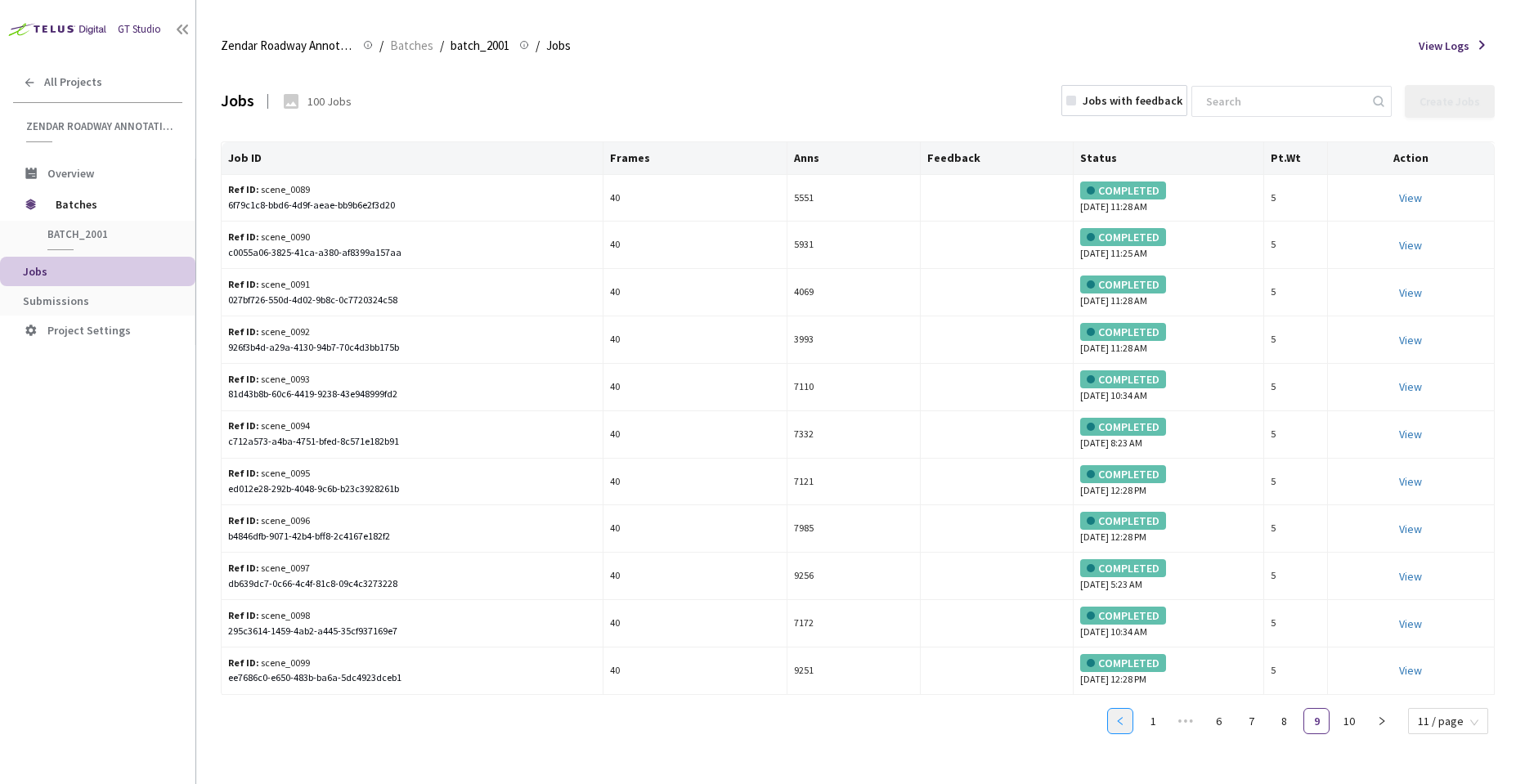
click at [1118, 719] on icon "left" at bounding box center [1120, 720] width 10 height 10
